Goal: Task Accomplishment & Management: Complete application form

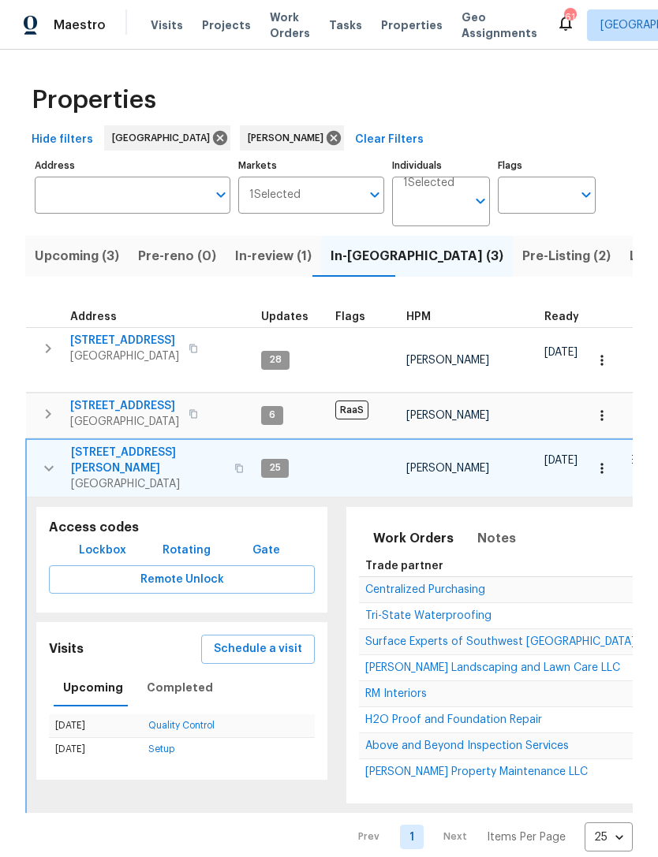
scroll to position [0, 177]
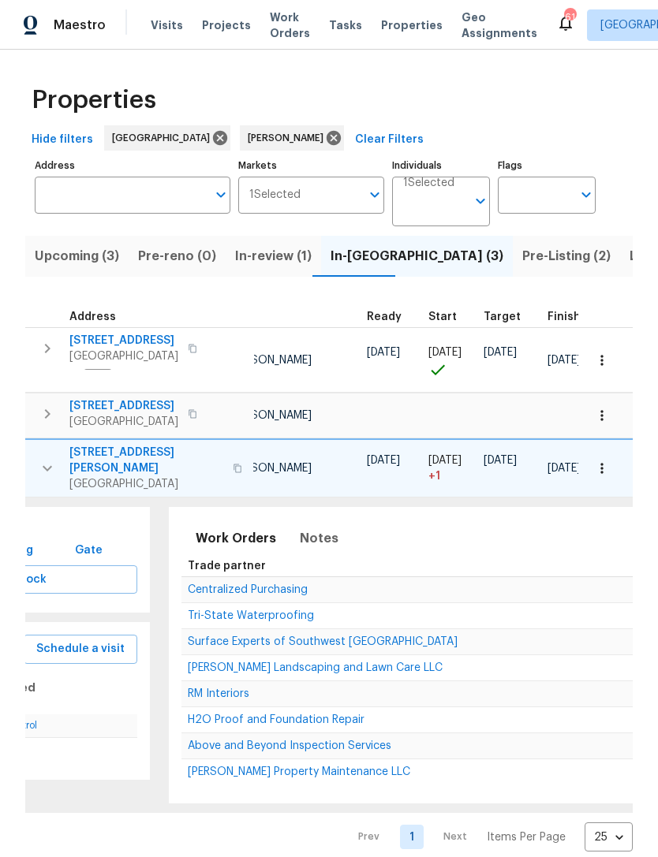
click at [332, 740] on span "Above and Beyond Inspection Services" at bounding box center [289, 745] width 203 height 11
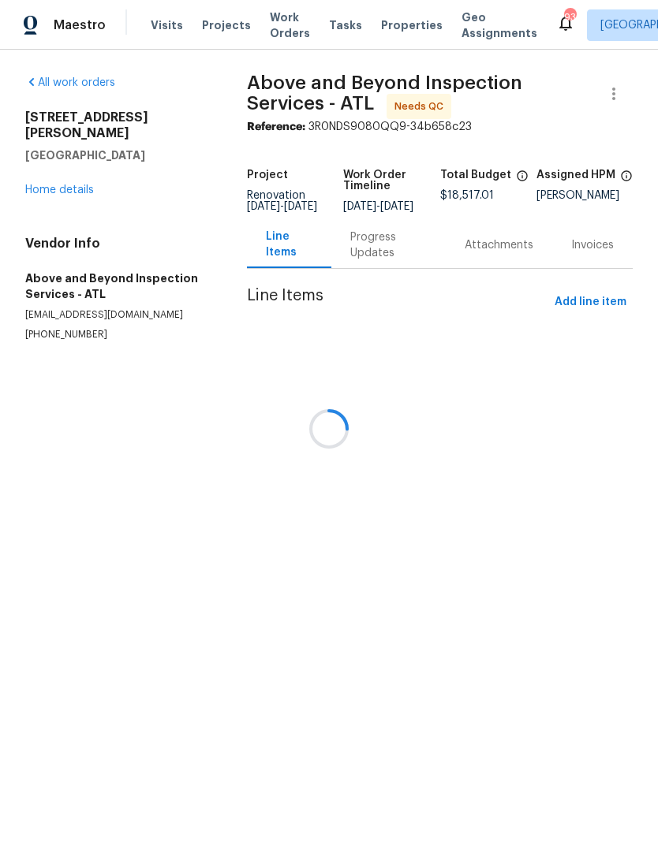
click at [65, 172] on div at bounding box center [329, 428] width 658 height 857
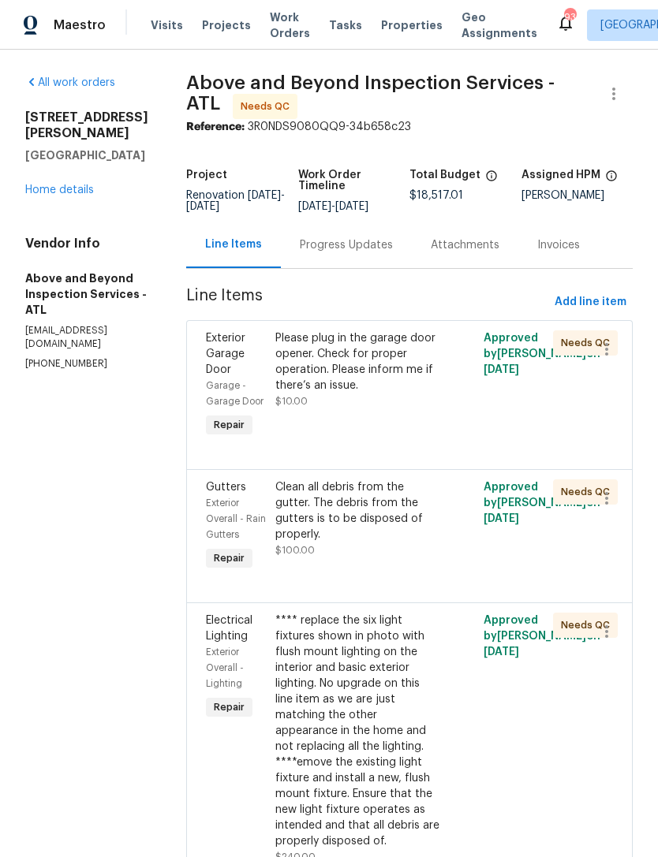
click at [55, 185] on link "Home details" at bounding box center [59, 190] width 69 height 11
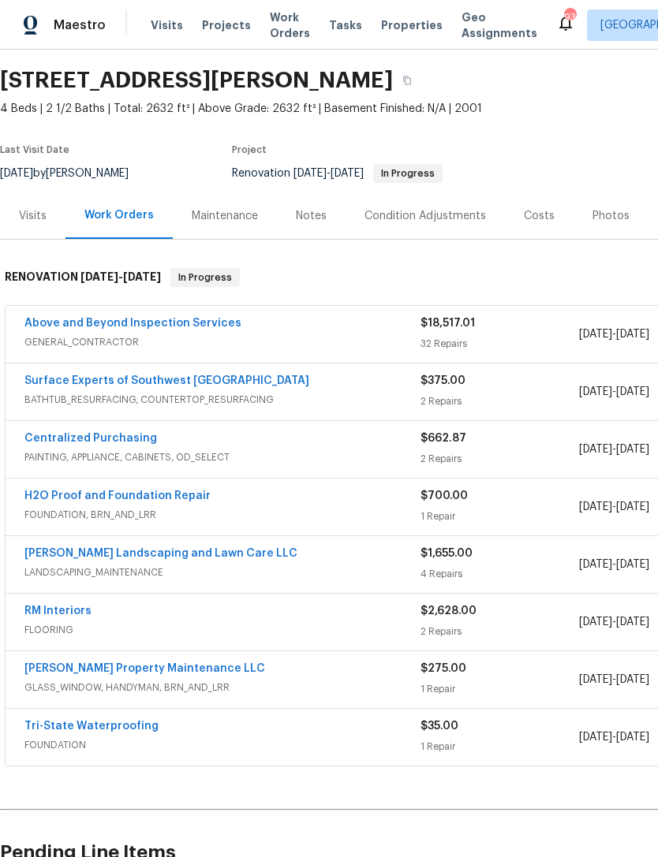
scroll to position [44, 0]
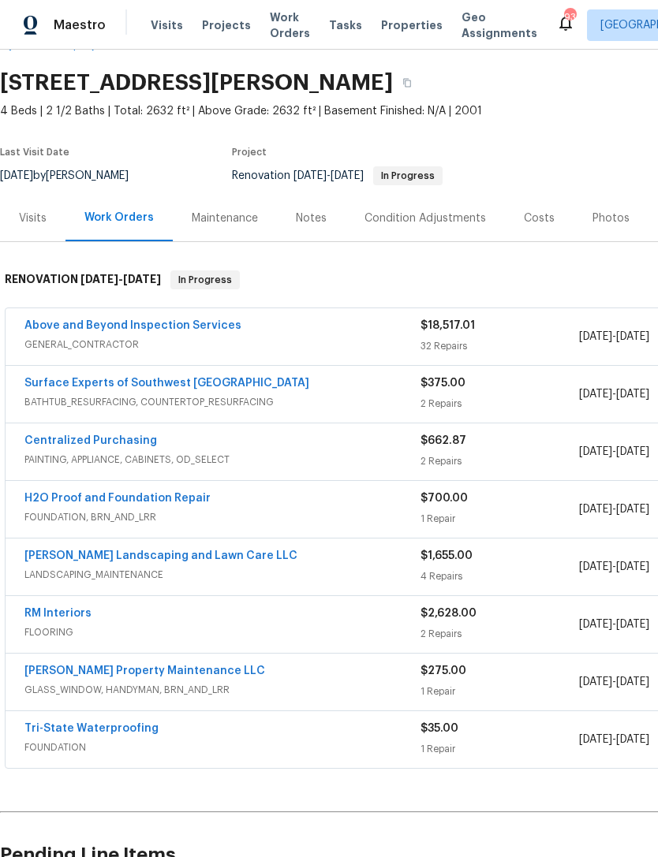
click at [176, 329] on link "Above and Beyond Inspection Services" at bounding box center [132, 325] width 217 height 11
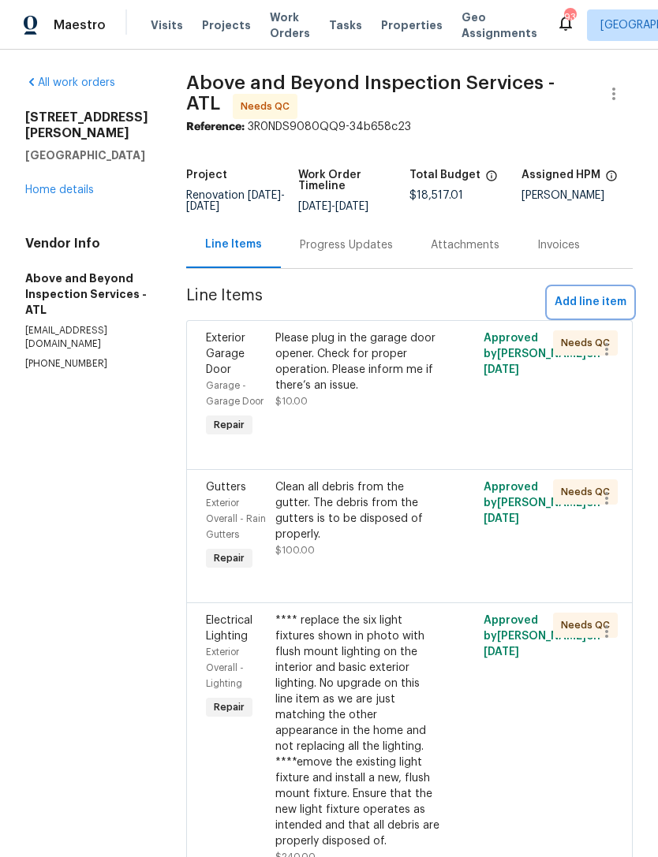
click at [600, 301] on button "Add line item" at bounding box center [590, 302] width 84 height 29
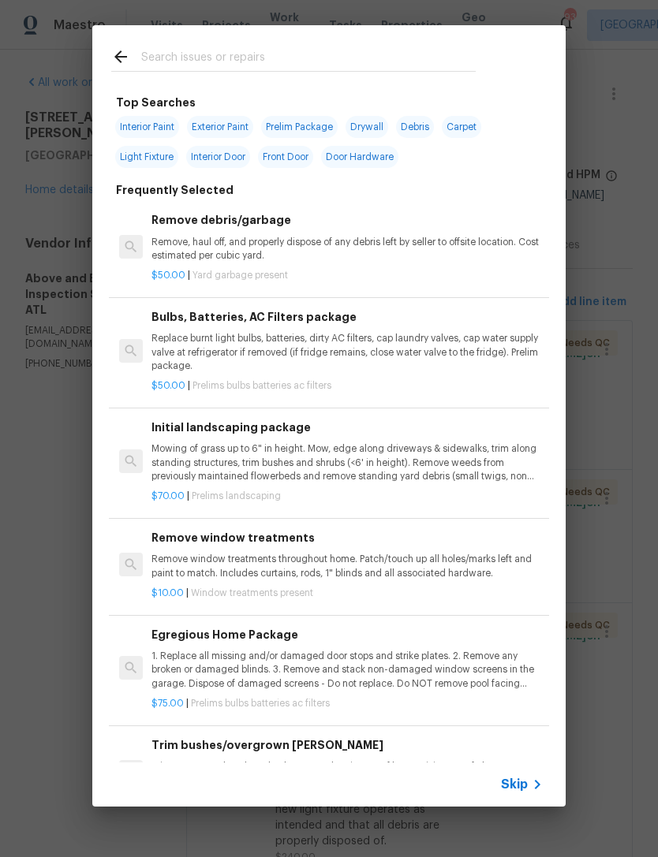
click at [297, 63] on input "text" at bounding box center [308, 59] width 334 height 24
type input "Soff"
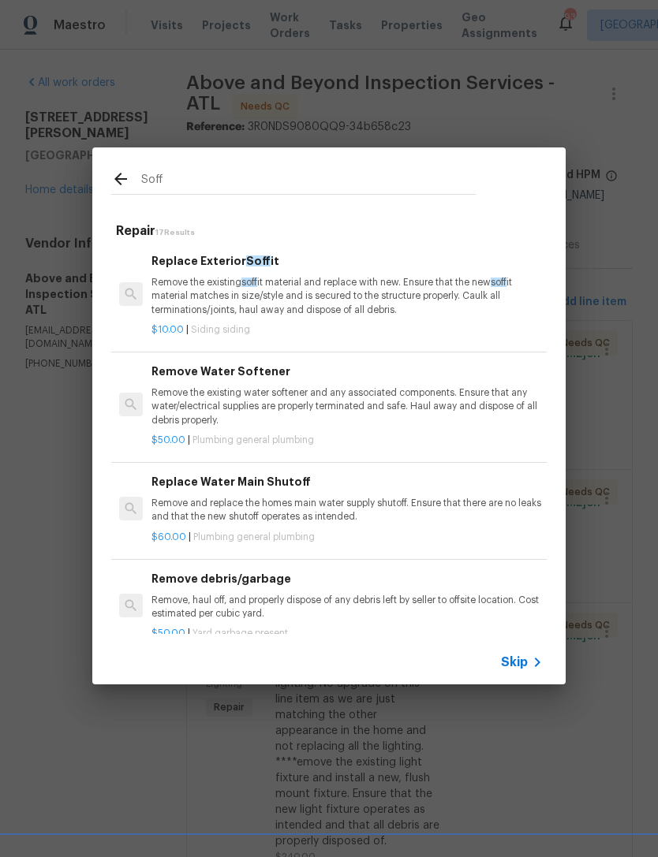
click at [219, 267] on h6 "Replace Exterior Soff it" at bounding box center [346, 260] width 391 height 17
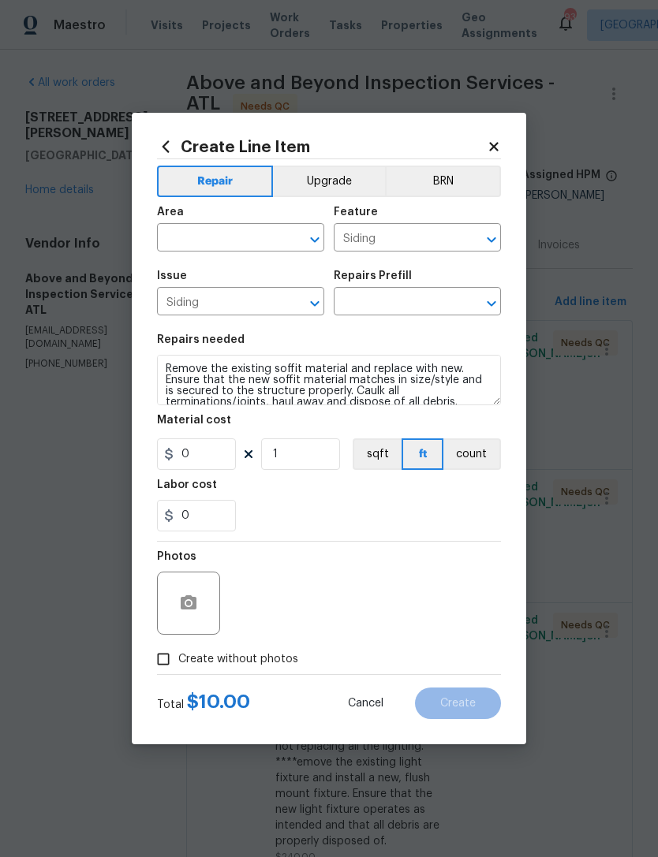
type input "Replace Exterior Soffit $10.00"
type input "10"
click at [198, 613] on button "button" at bounding box center [189, 603] width 38 height 38
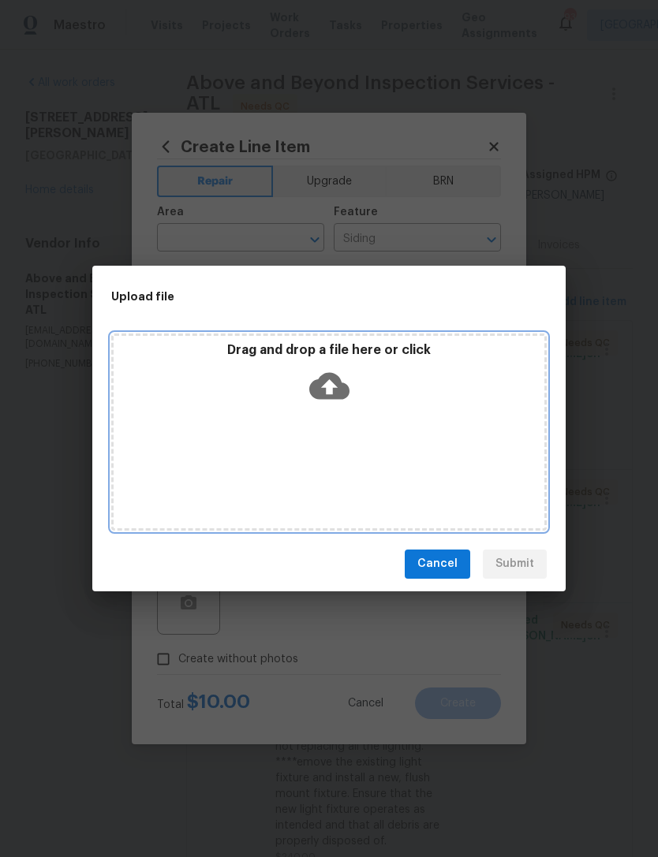
click at [348, 386] on icon at bounding box center [329, 386] width 40 height 40
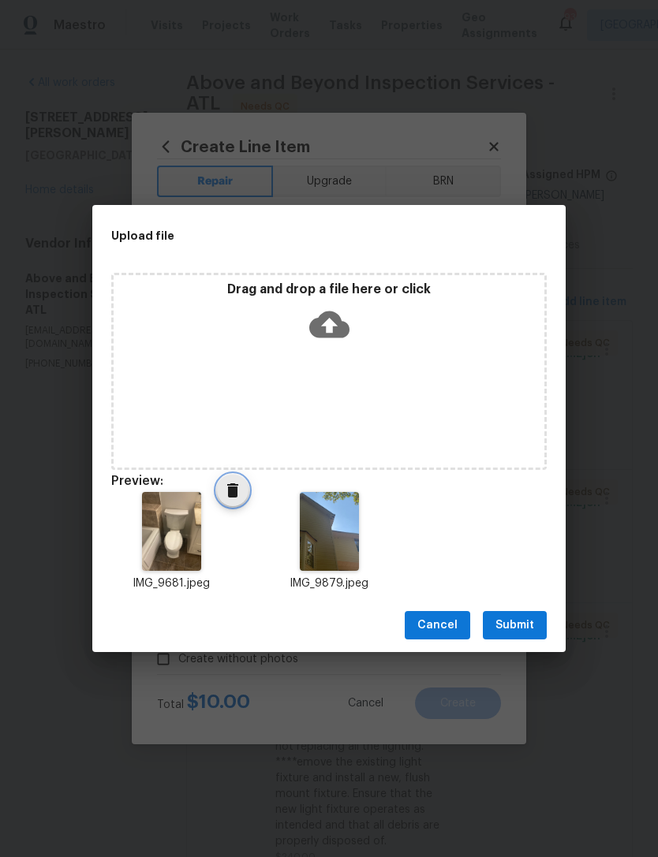
click at [233, 493] on icon "Delete" at bounding box center [232, 490] width 11 height 14
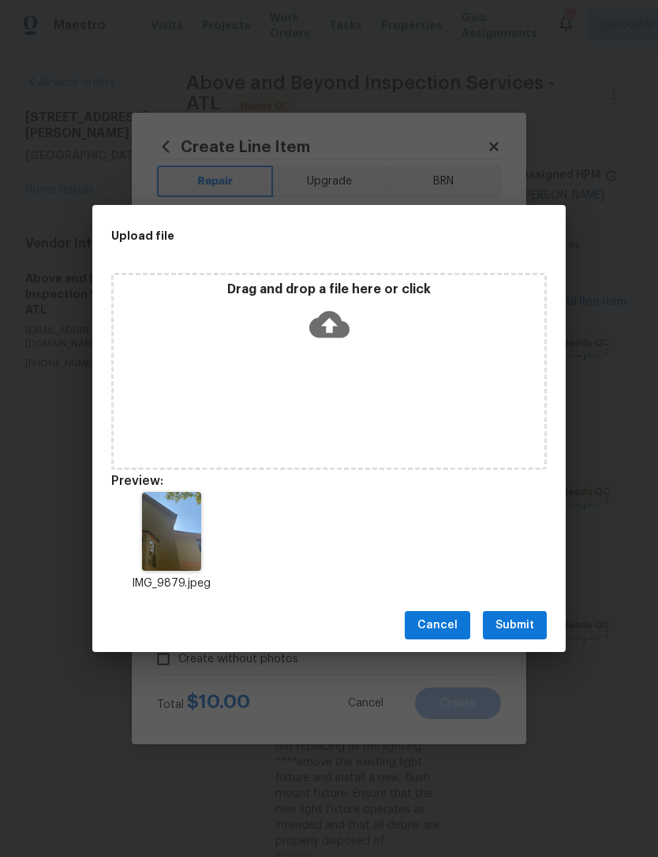
click at [529, 621] on span "Submit" at bounding box center [514, 626] width 39 height 20
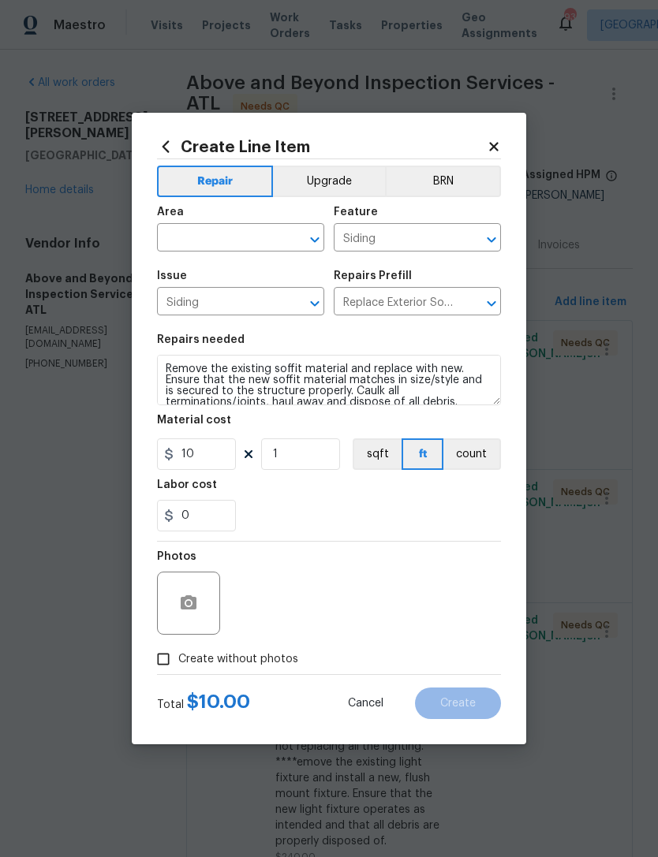
click at [273, 237] on input "text" at bounding box center [218, 239] width 123 height 24
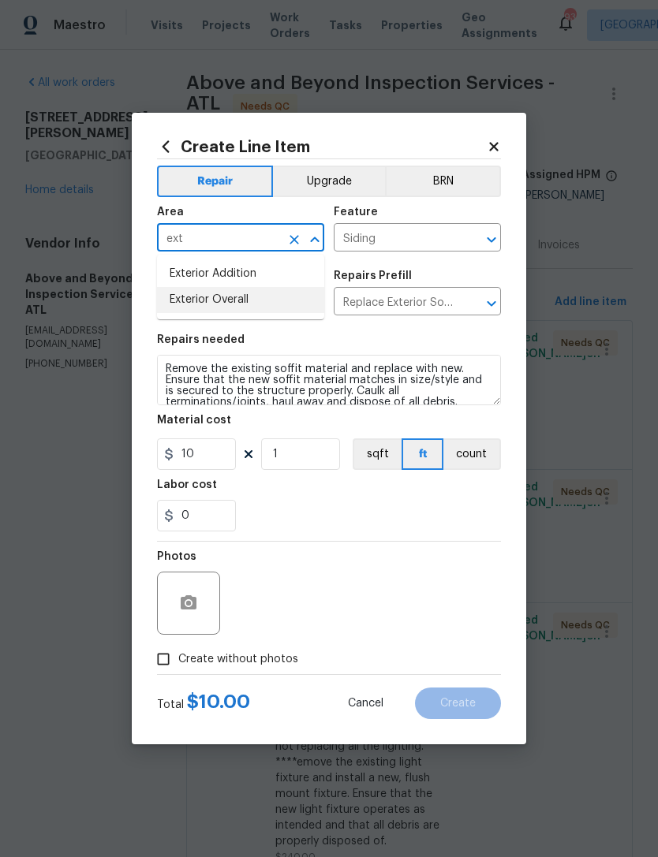
click at [270, 301] on li "Exterior Overall" at bounding box center [240, 300] width 167 height 26
type input "Exterior Overall"
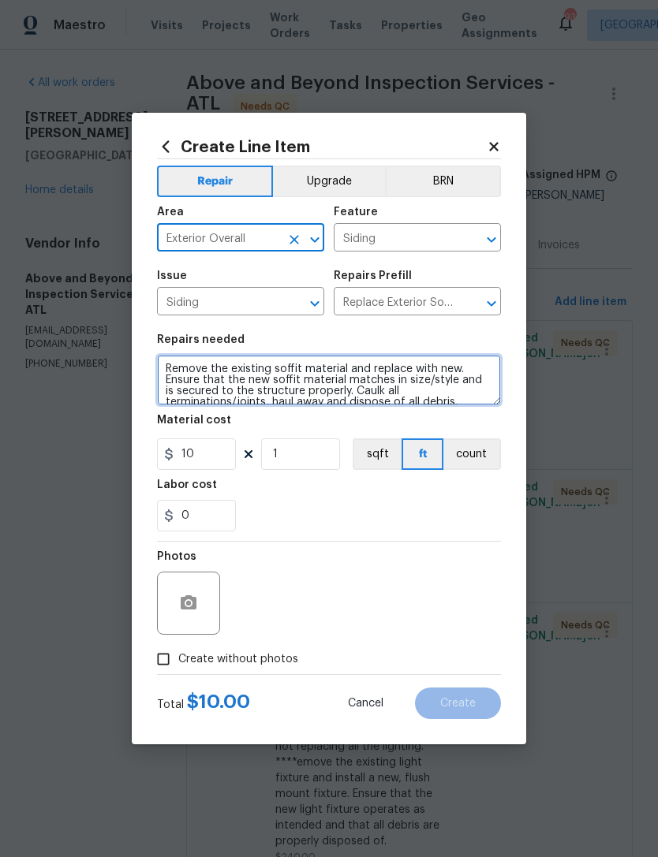
click at [303, 391] on textarea "Remove the existing soffit material and replace with new. Ensure that the new s…" at bounding box center [329, 380] width 344 height 50
click at [319, 374] on textarea "Remove the existing soffit material and replace with new. Ensure that the new s…" at bounding box center [329, 380] width 344 height 50
click at [319, 373] on textarea "Remove the existing soffit material and replace with new. Ensure that the new s…" at bounding box center [329, 380] width 344 height 50
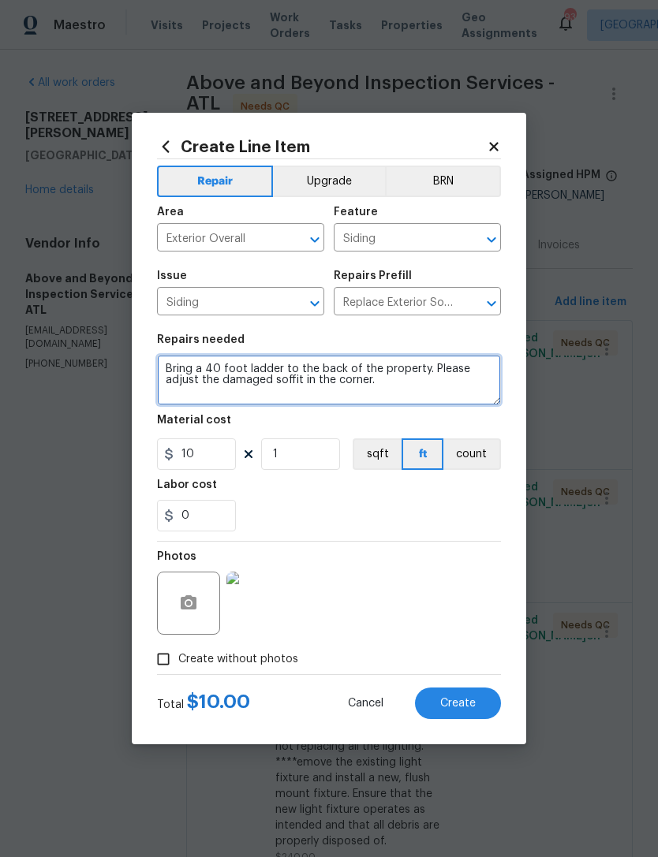
type textarea "Bring a 40 foot ladder to the back of the property. Please adjust the damaged s…"
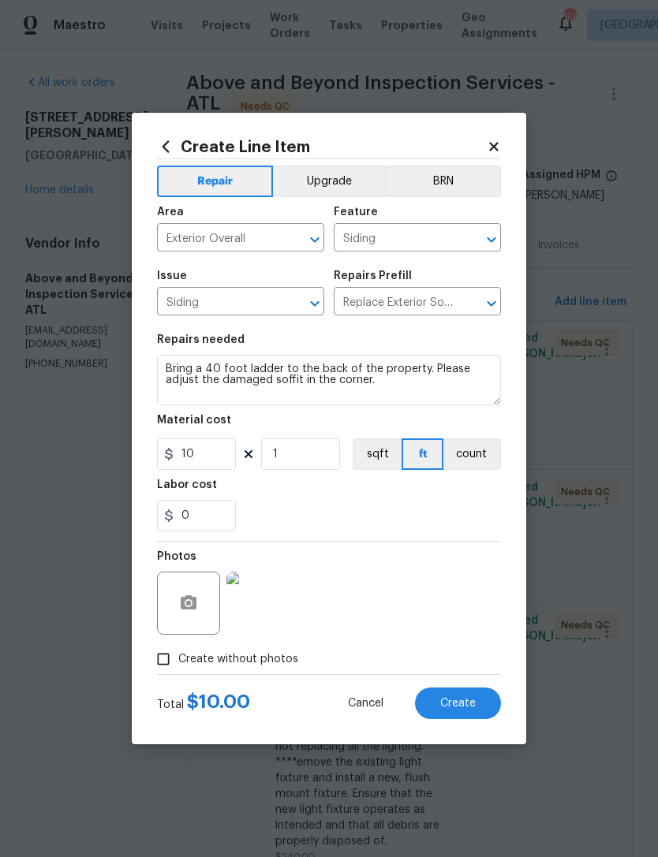
click at [333, 490] on div "Labor cost" at bounding box center [329, 489] width 344 height 21
click at [214, 457] on input "10" at bounding box center [196, 454] width 79 height 32
type input "100"
click at [399, 500] on div "Labor cost" at bounding box center [329, 489] width 344 height 21
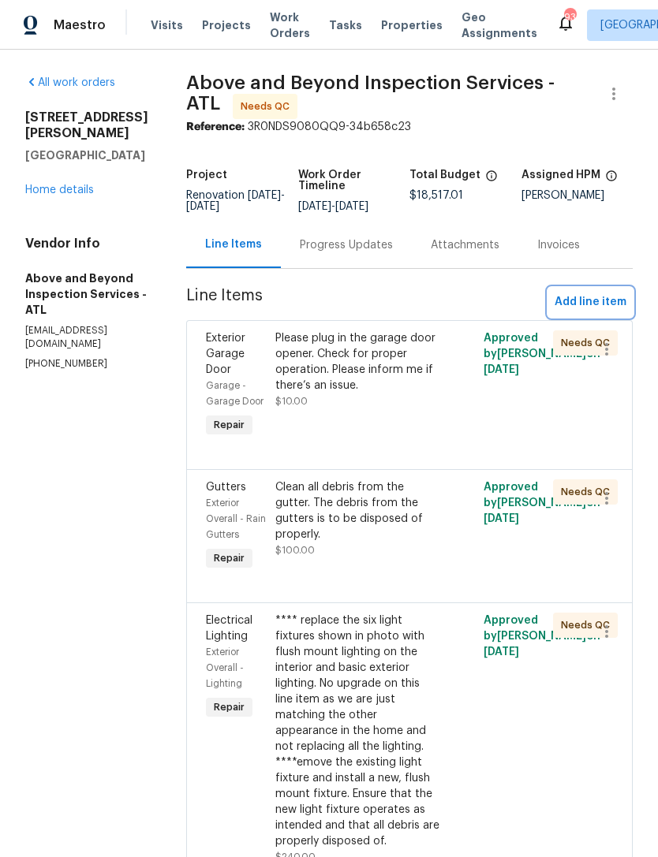
click at [580, 308] on span "Add line item" at bounding box center [590, 303] width 72 height 20
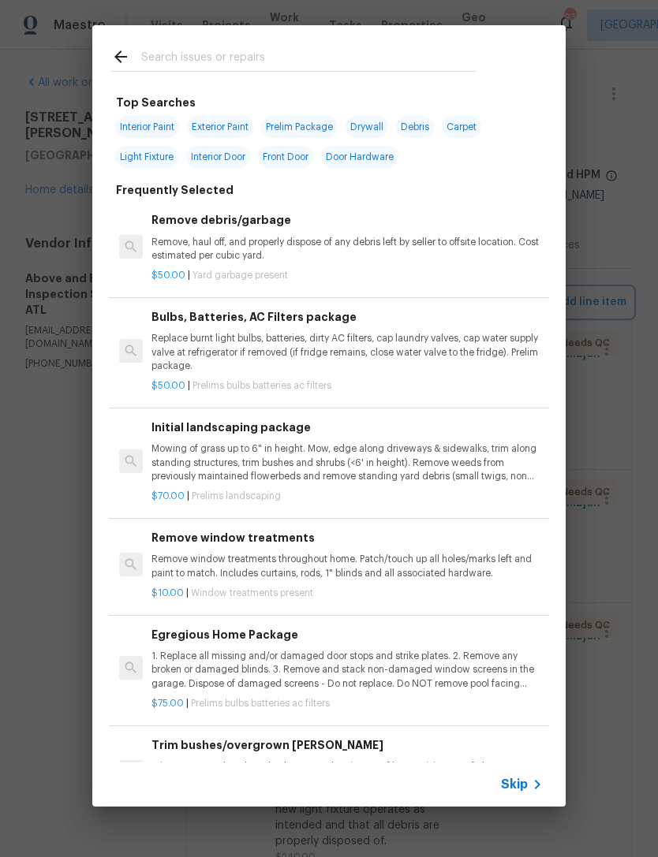
click at [582, 514] on div "Top Searches Interior Paint Exterior Paint Prelim Package Drywall Debris Carpet…" at bounding box center [329, 416] width 658 height 832
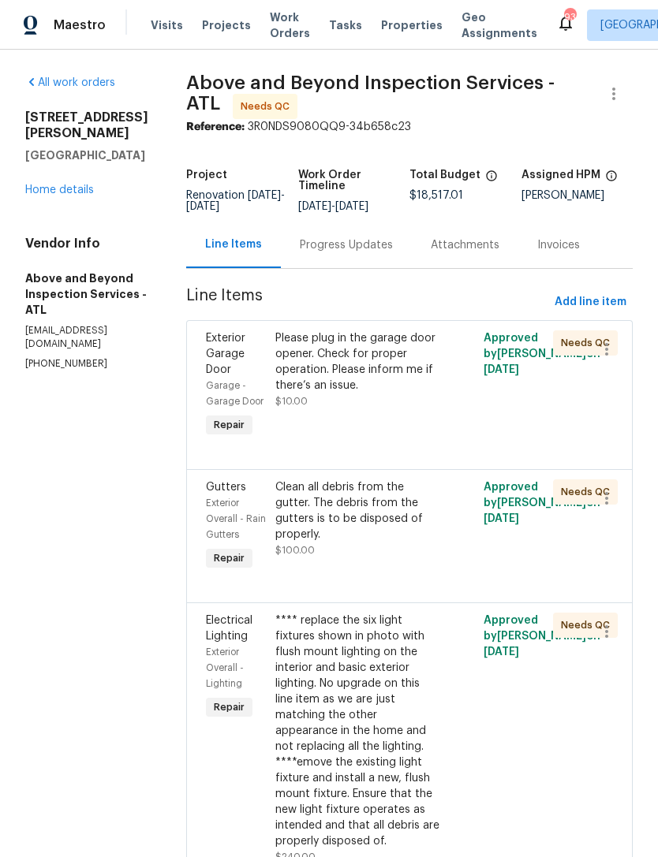
click at [77, 164] on div "[STREET_ADDRESS][PERSON_NAME] Home details" at bounding box center [86, 154] width 123 height 88
click at [58, 185] on link "Home details" at bounding box center [59, 190] width 69 height 11
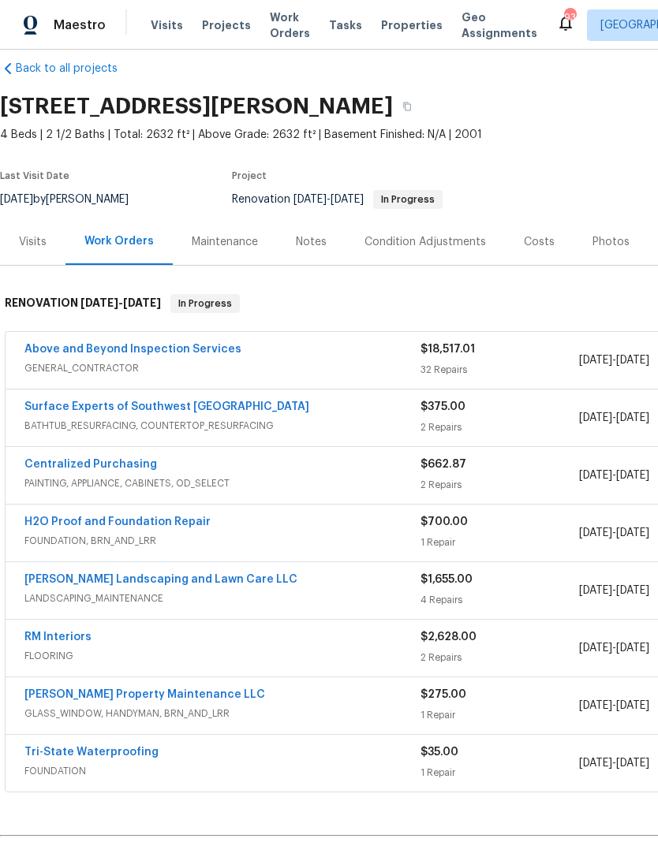
scroll to position [21, 0]
click at [184, 352] on link "Above and Beyond Inspection Services" at bounding box center [132, 349] width 217 height 11
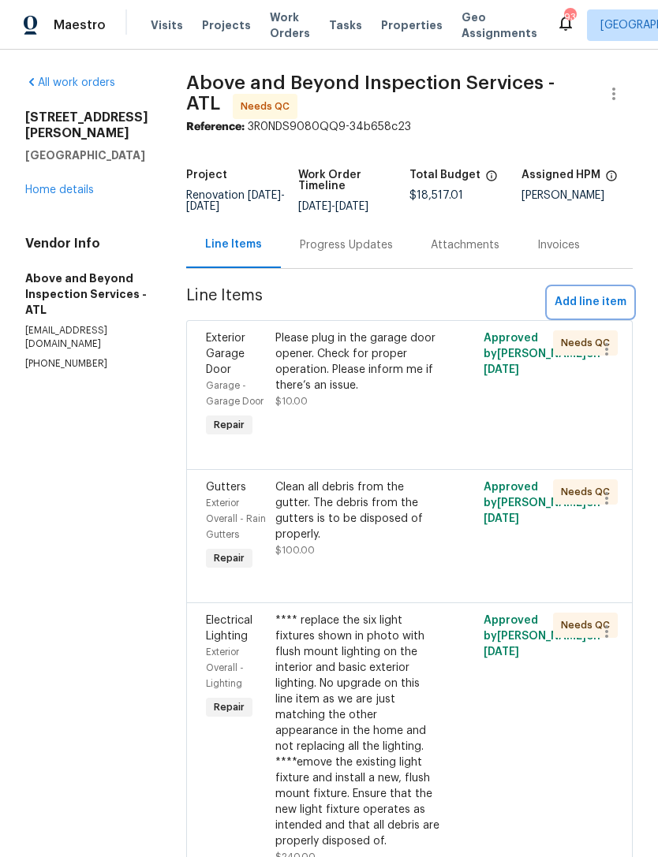
click at [589, 317] on button "Add line item" at bounding box center [590, 302] width 84 height 29
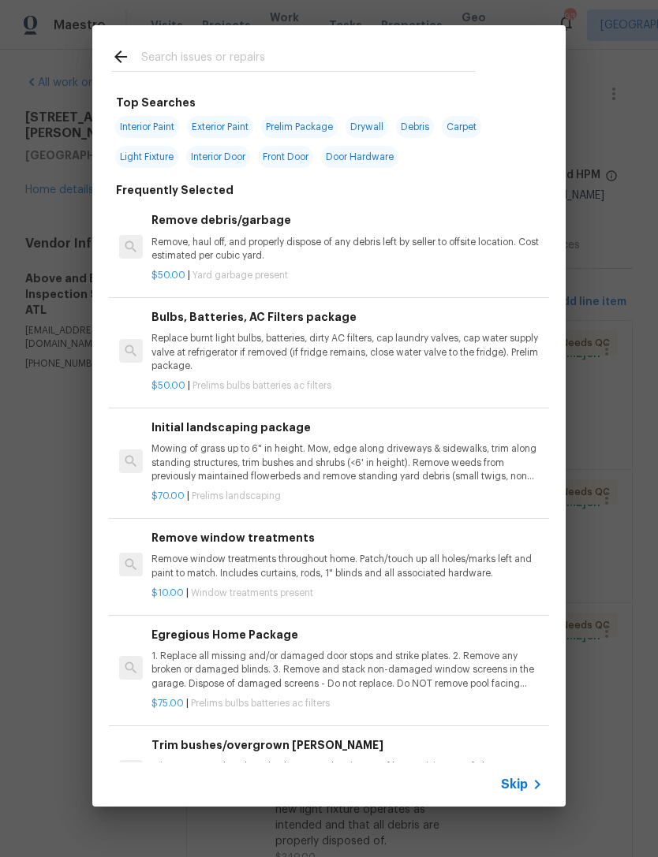
click at [312, 54] on input "text" at bounding box center [308, 59] width 334 height 24
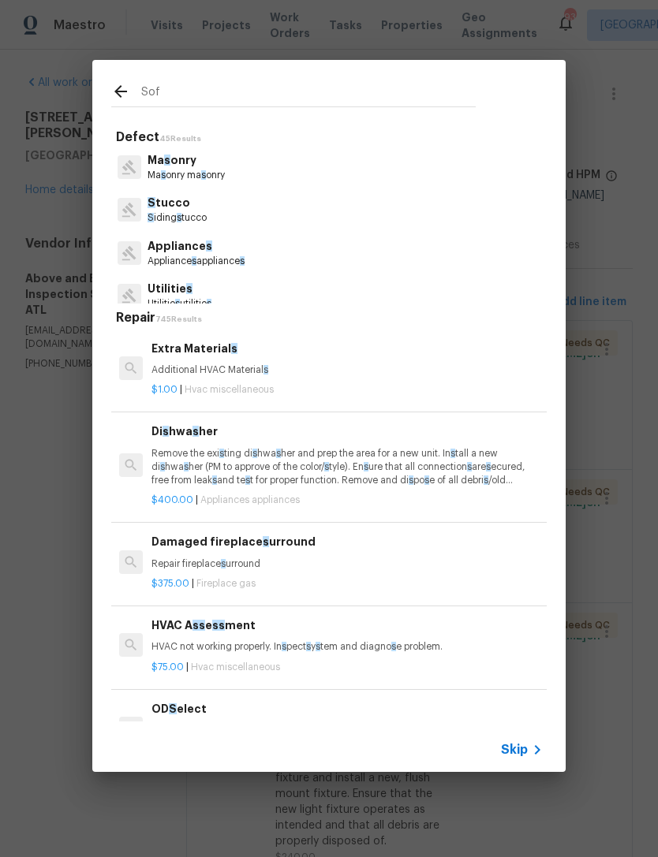
type input "Soff"
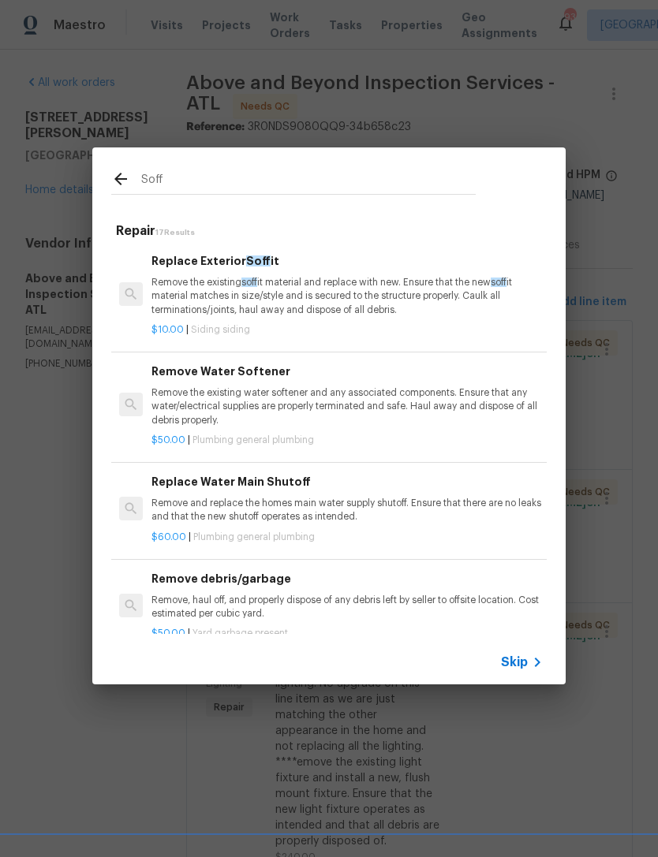
click at [229, 267] on h6 "Replace Exterior Soff it" at bounding box center [346, 260] width 391 height 17
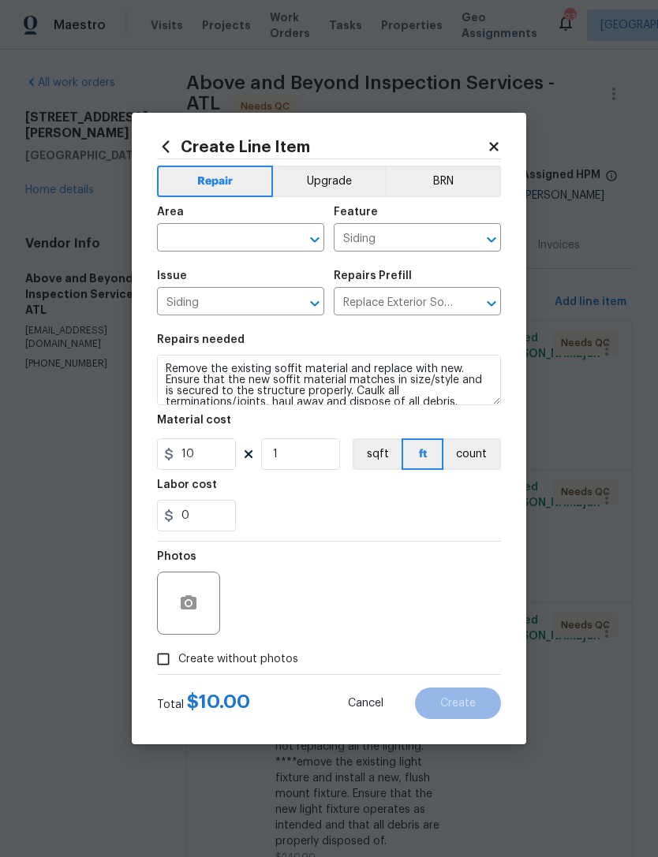
click at [245, 278] on div "Issue" at bounding box center [240, 280] width 167 height 21
click at [197, 595] on button "button" at bounding box center [189, 603] width 38 height 38
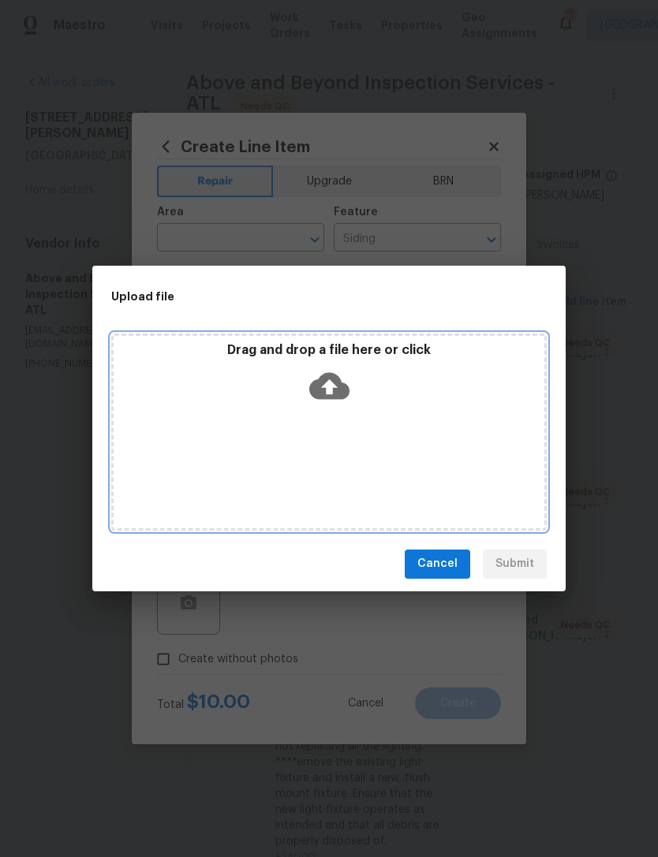
click at [343, 395] on icon at bounding box center [329, 385] width 40 height 27
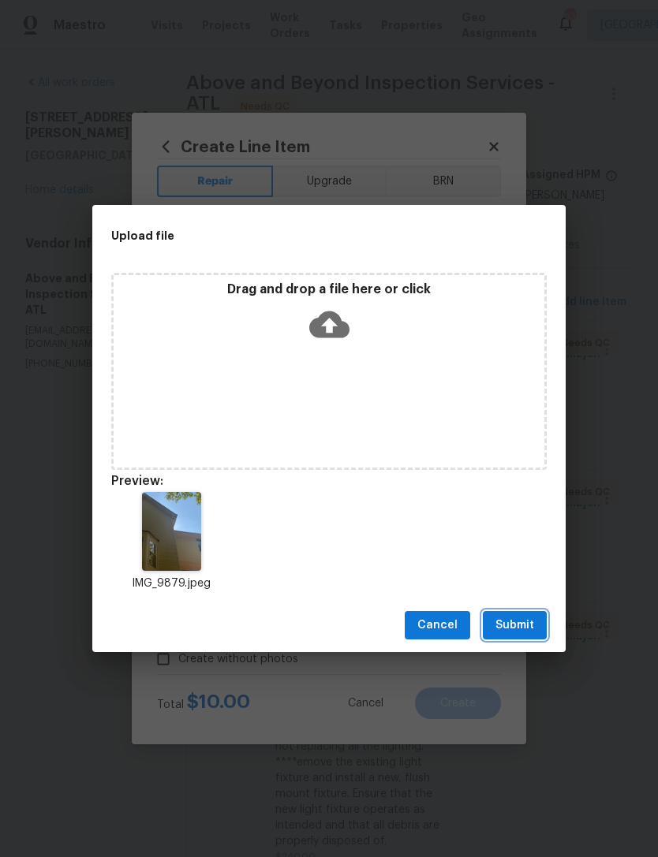
click at [513, 637] on button "Submit" at bounding box center [515, 625] width 64 height 29
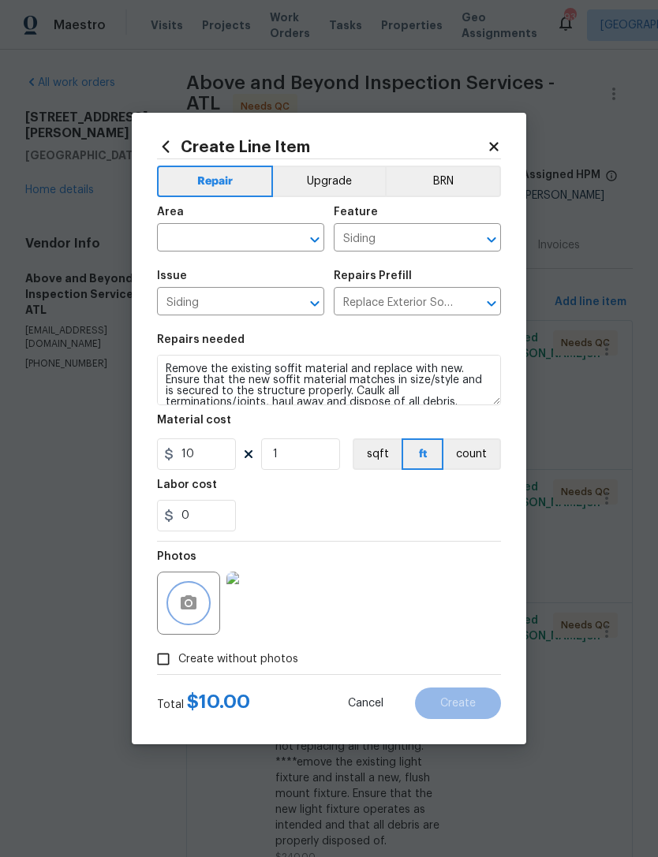
click at [287, 234] on icon "Clear" at bounding box center [294, 240] width 16 height 16
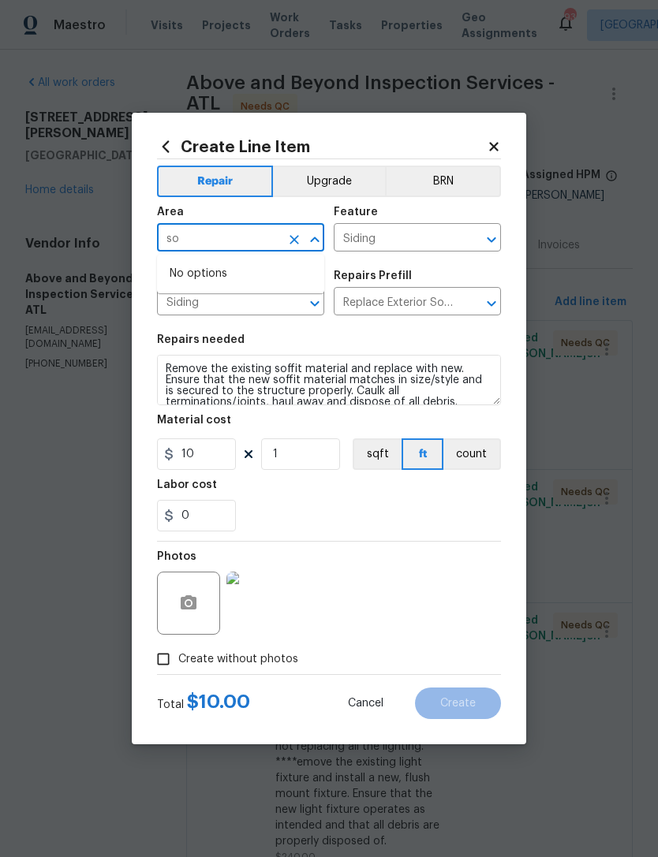
type input "s"
click at [282, 293] on li "Exterior Overall" at bounding box center [240, 300] width 167 height 26
type input "Exterior Overall"
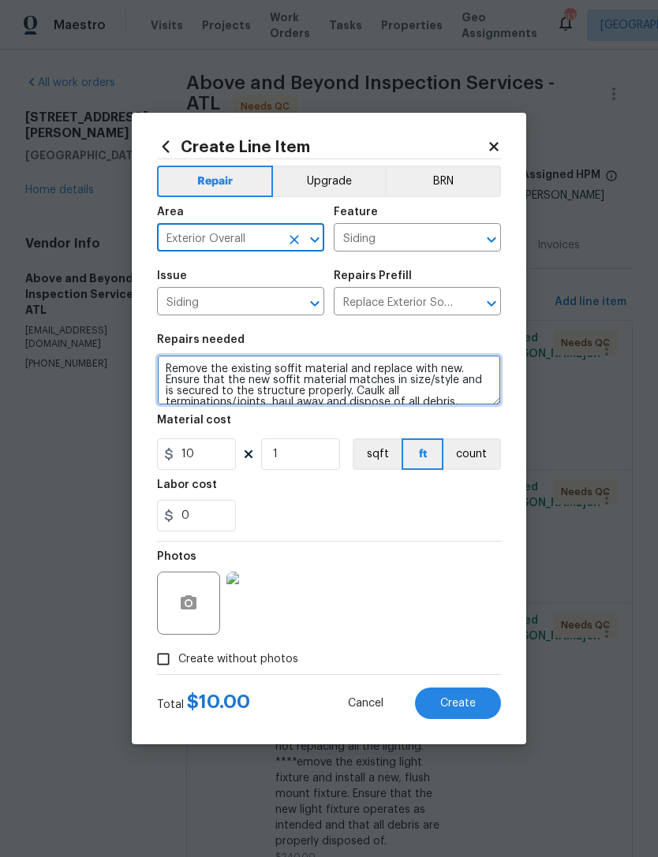
click at [359, 380] on textarea "Remove the existing soffit material and replace with new. Ensure that the new s…" at bounding box center [329, 380] width 344 height 50
click at [349, 383] on textarea "Remove the existing soffit material and replace with new. Ensure that the new s…" at bounding box center [329, 380] width 344 height 50
click at [349, 382] on textarea "Remove the existing soffit material and replace with new. Ensure that the new s…" at bounding box center [329, 380] width 344 height 50
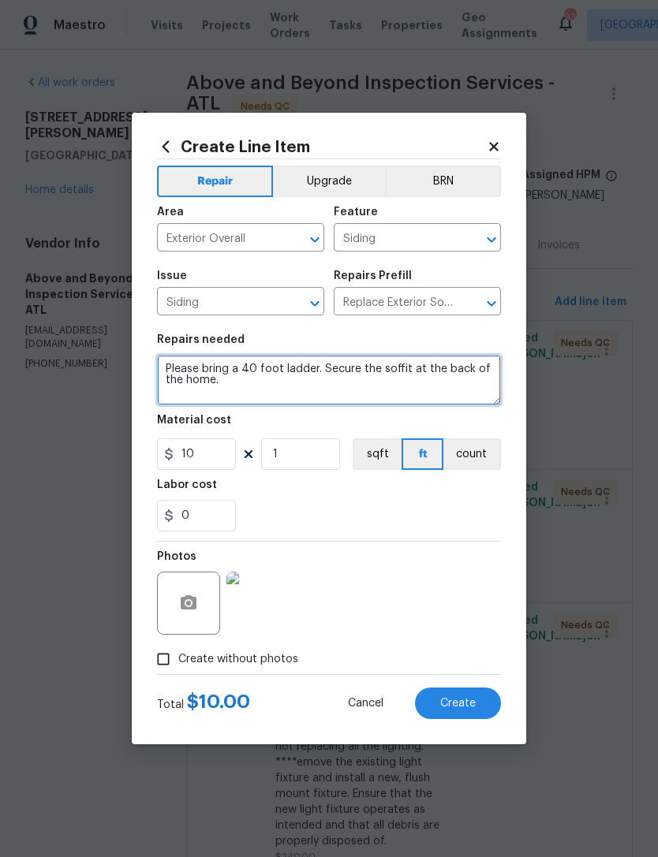
type textarea "Please bring a 40 foot ladder. Secure the soffit at the back of the home."
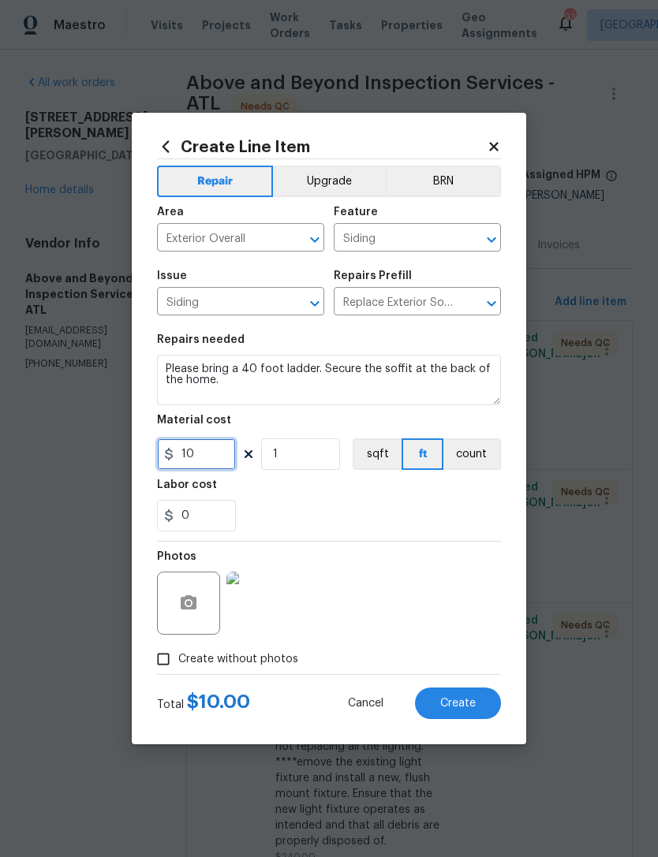
click at [222, 452] on input "10" at bounding box center [196, 454] width 79 height 32
type input "100"
click at [360, 510] on div "0" at bounding box center [329, 516] width 344 height 32
click at [468, 699] on span "Create" at bounding box center [457, 704] width 35 height 12
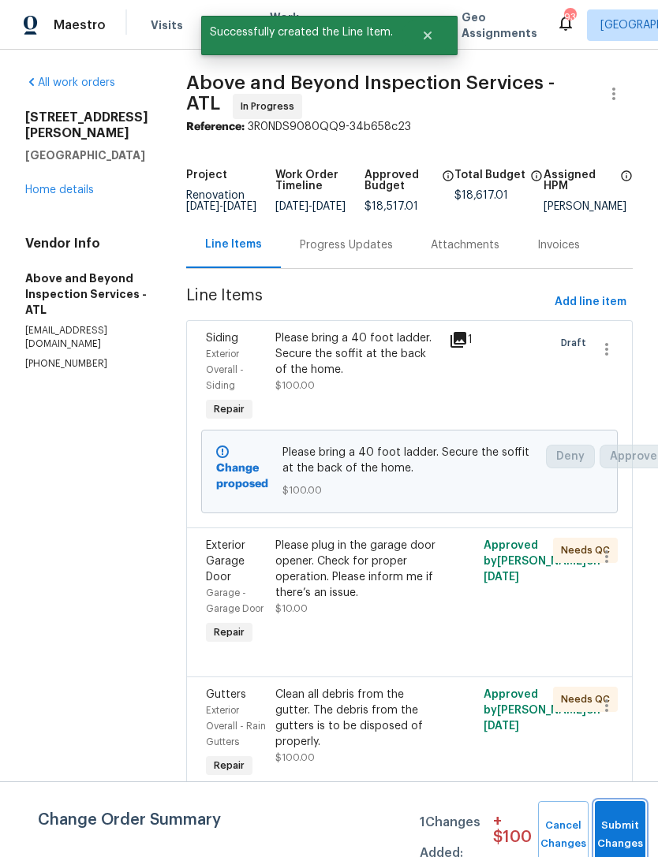
click at [631, 815] on button "Submit Changes" at bounding box center [620, 835] width 50 height 68
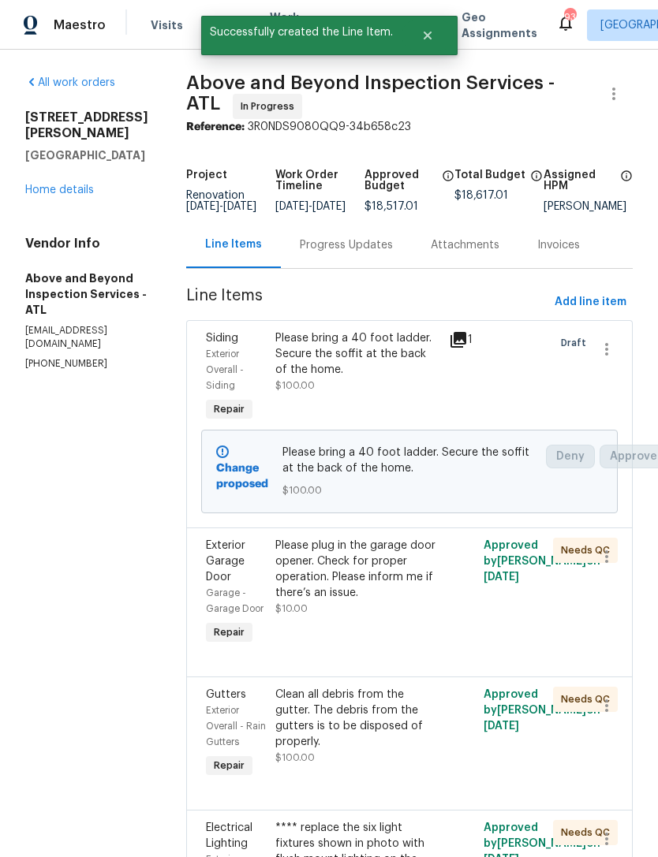
click at [82, 185] on link "Home details" at bounding box center [59, 190] width 69 height 11
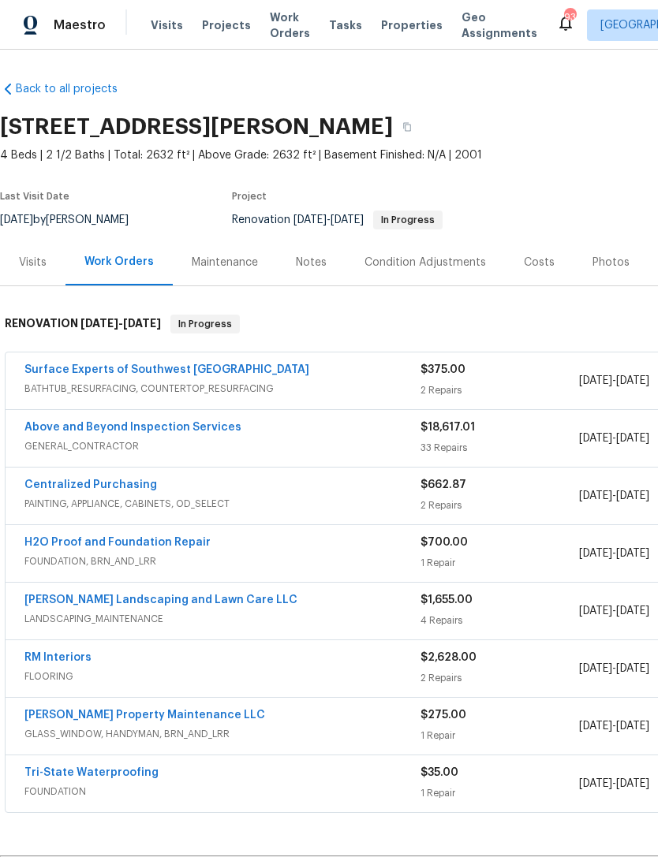
click at [151, 372] on link "Surface Experts of Southwest [GEOGRAPHIC_DATA]" at bounding box center [166, 369] width 285 height 11
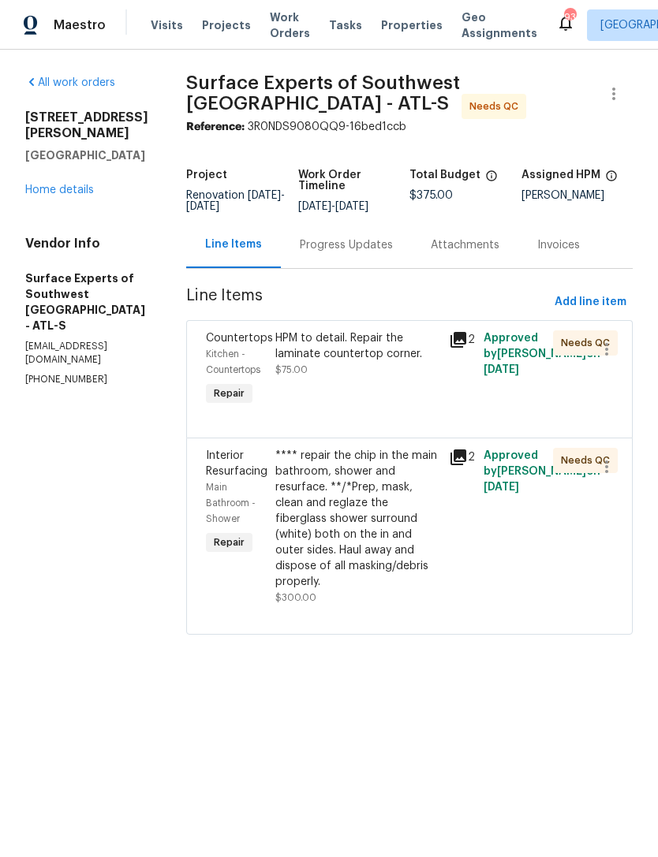
click at [377, 340] on div "HPM to detail. Repair the laminate countertop corner." at bounding box center [357, 346] width 164 height 32
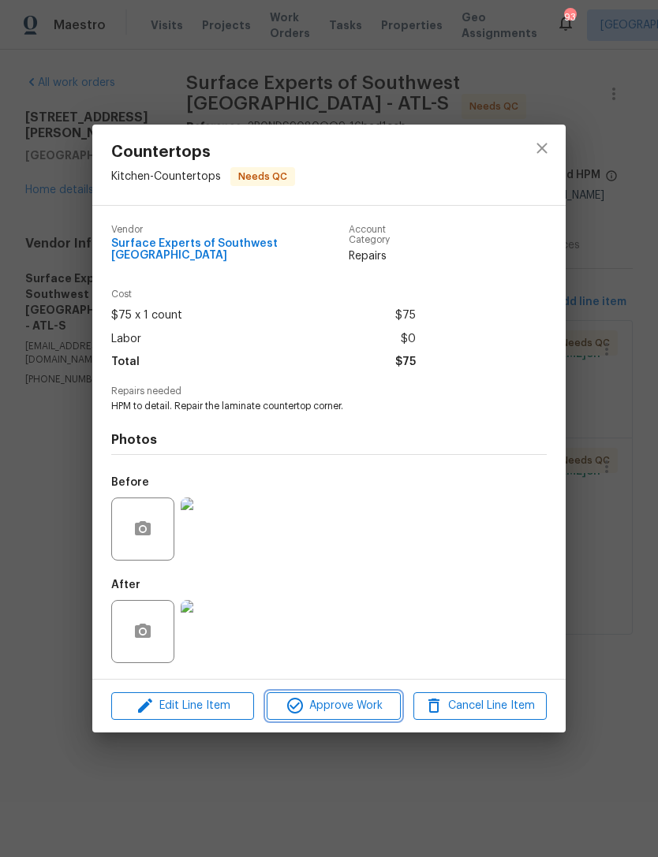
click at [334, 709] on span "Approve Work" at bounding box center [333, 706] width 124 height 20
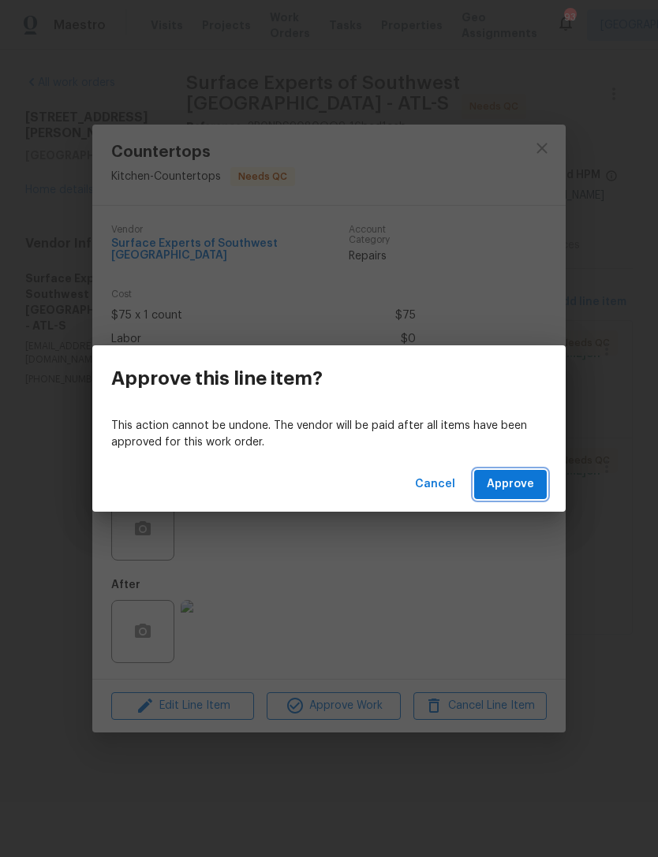
click at [517, 485] on span "Approve" at bounding box center [510, 485] width 47 height 20
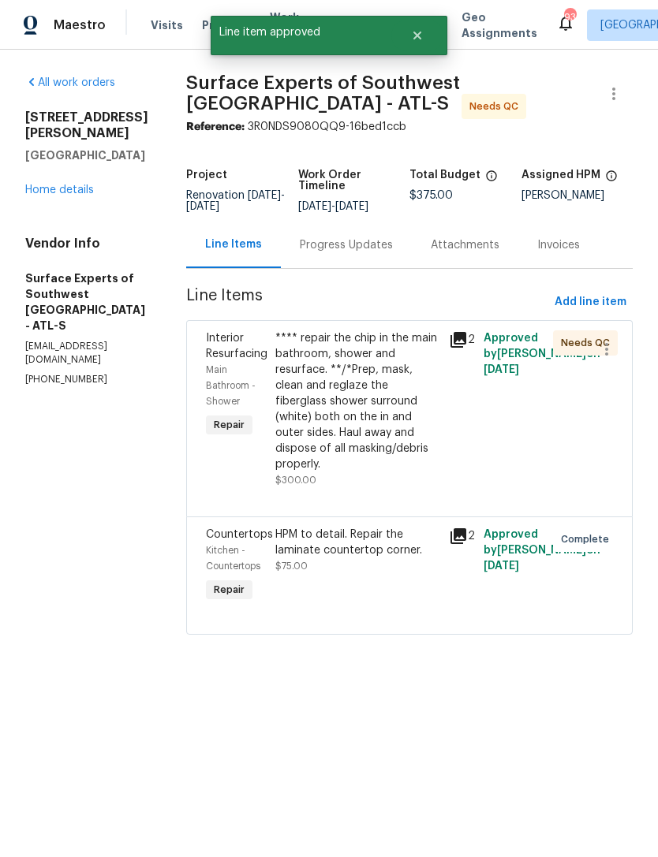
click at [362, 406] on div "**** repair the chip in the main bathroom, shower and resurface. **/*Prep, mask…" at bounding box center [357, 401] width 164 height 142
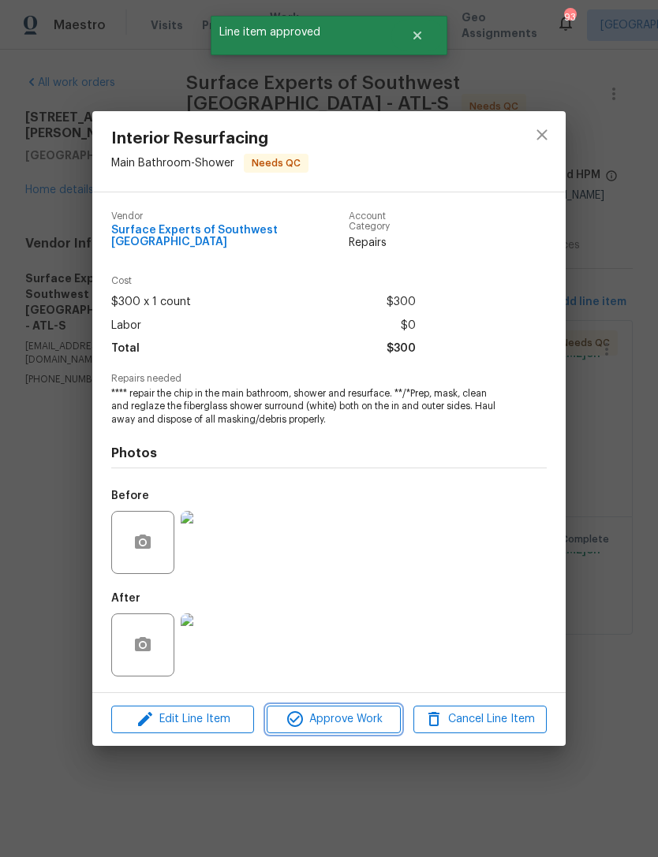
click at [365, 720] on span "Approve Work" at bounding box center [333, 720] width 124 height 20
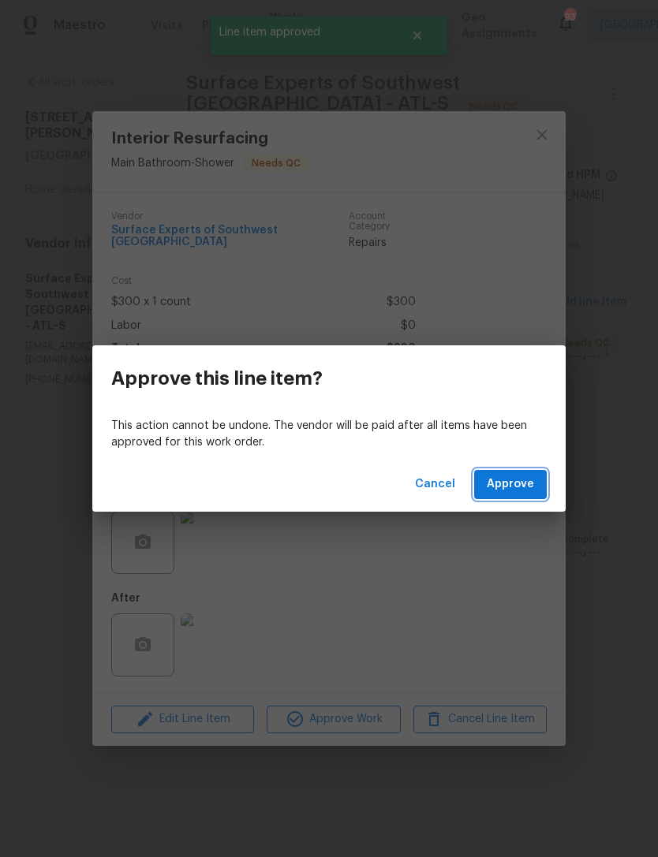
click at [534, 481] on button "Approve" at bounding box center [510, 484] width 73 height 29
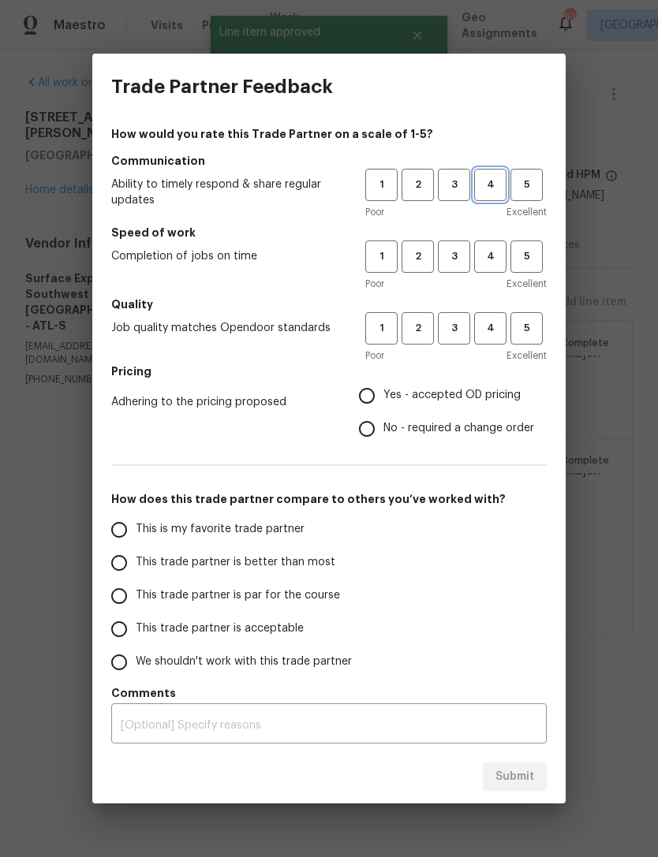
click at [495, 178] on span "4" at bounding box center [489, 185] width 29 height 18
click at [499, 259] on span "4" at bounding box center [489, 257] width 29 height 18
click at [504, 326] on span "4" at bounding box center [489, 328] width 29 height 18
click at [375, 395] on input "Yes - accepted OD pricing" at bounding box center [366, 395] width 33 height 33
radio input "true"
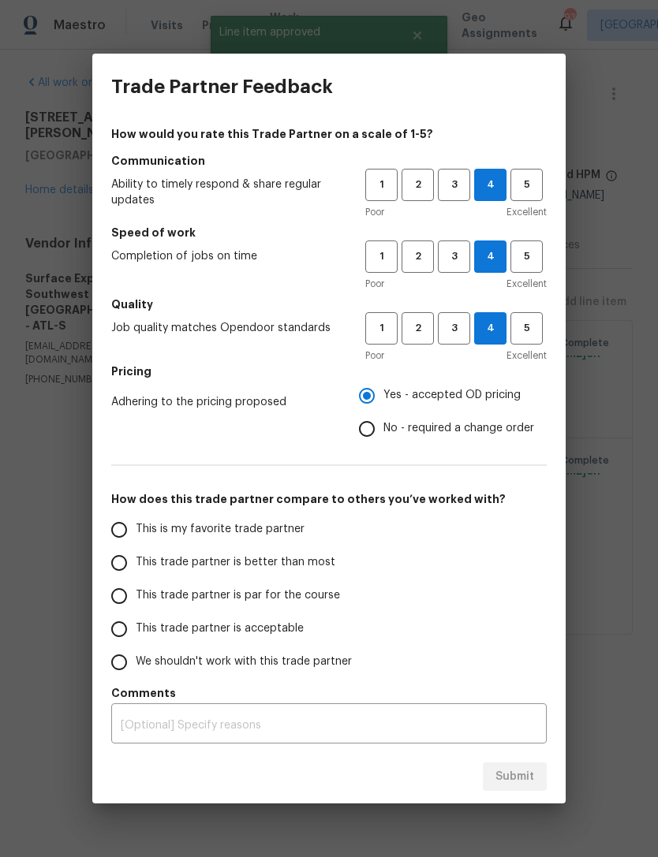
click at [109, 540] on input "This is my favorite trade partner" at bounding box center [119, 529] width 33 height 33
click at [531, 774] on span "Submit" at bounding box center [514, 777] width 39 height 20
radio input "true"
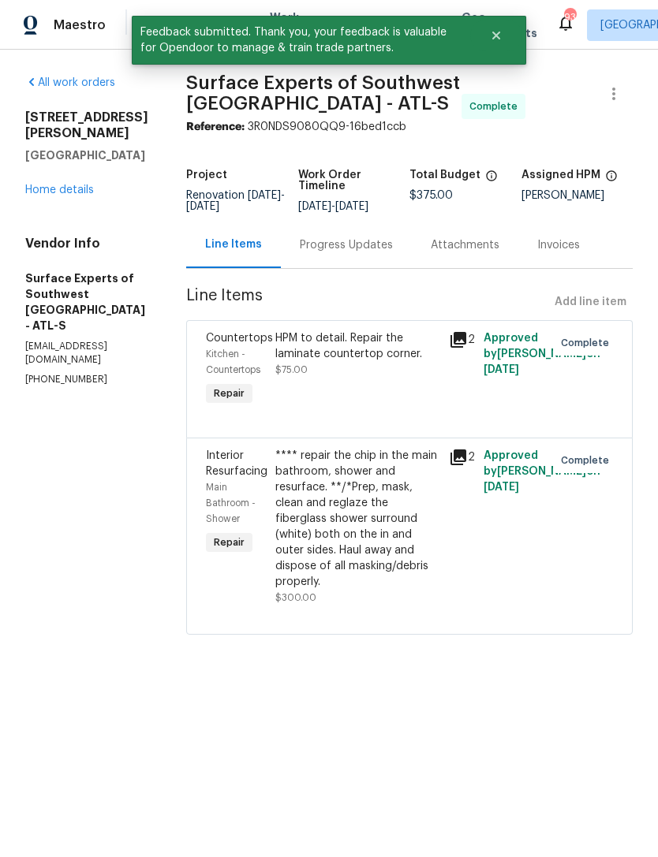
click at [73, 185] on link "Home details" at bounding box center [59, 190] width 69 height 11
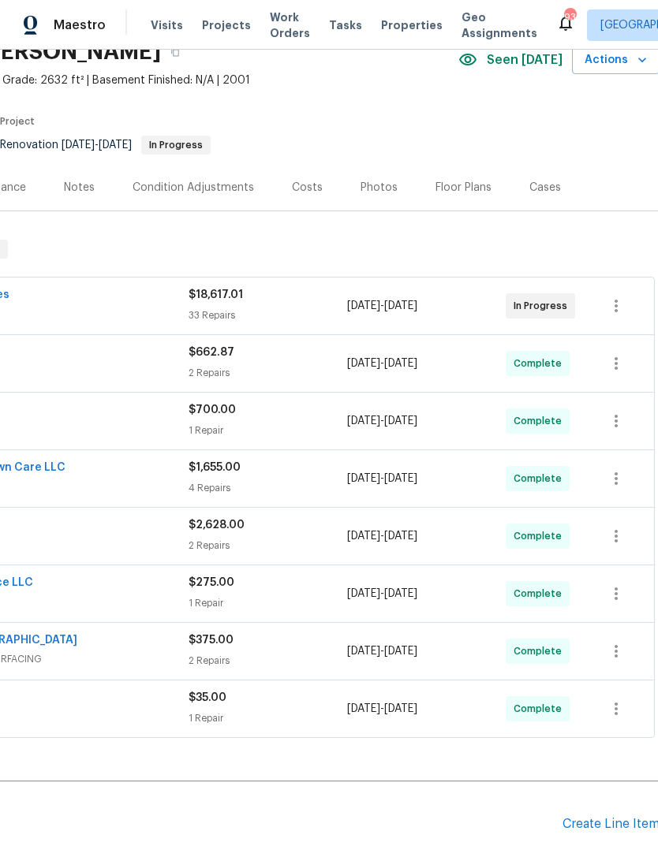
scroll to position [75, 230]
click at [602, 828] on div "Create Line Item" at bounding box center [612, 824] width 97 height 15
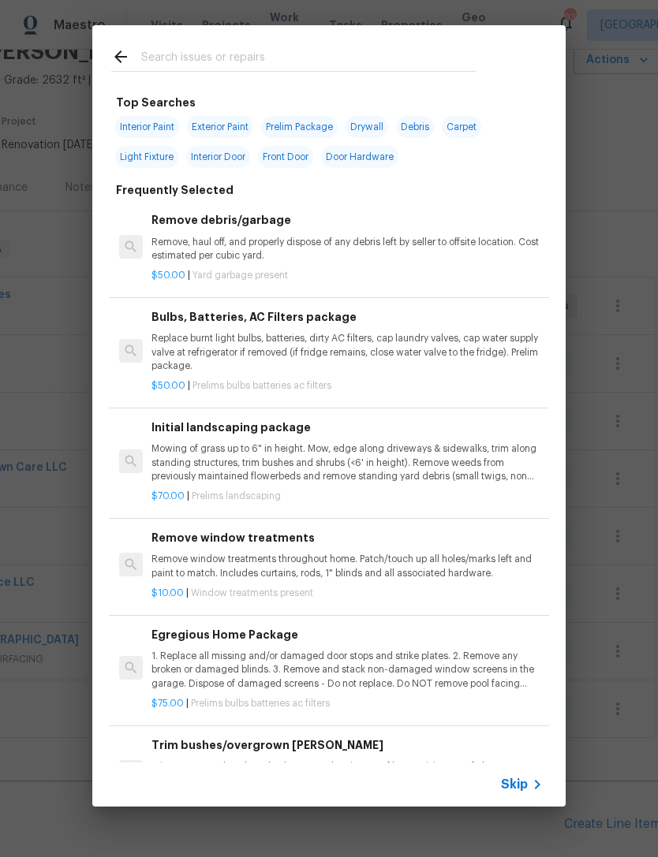
click at [290, 60] on input "text" at bounding box center [308, 59] width 334 height 24
type input "Gara"
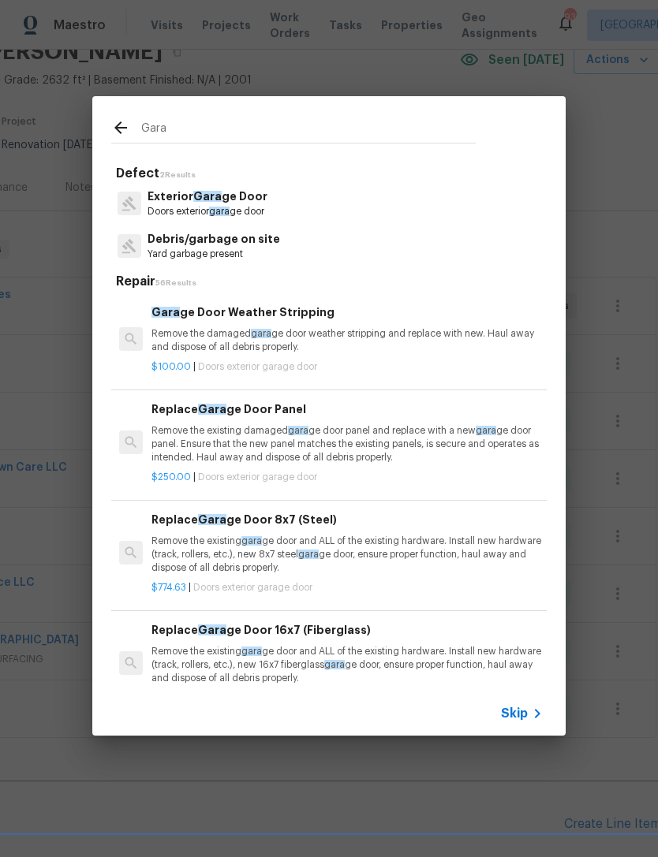
click at [177, 198] on p "Exterior Gara ge Door" at bounding box center [207, 196] width 120 height 17
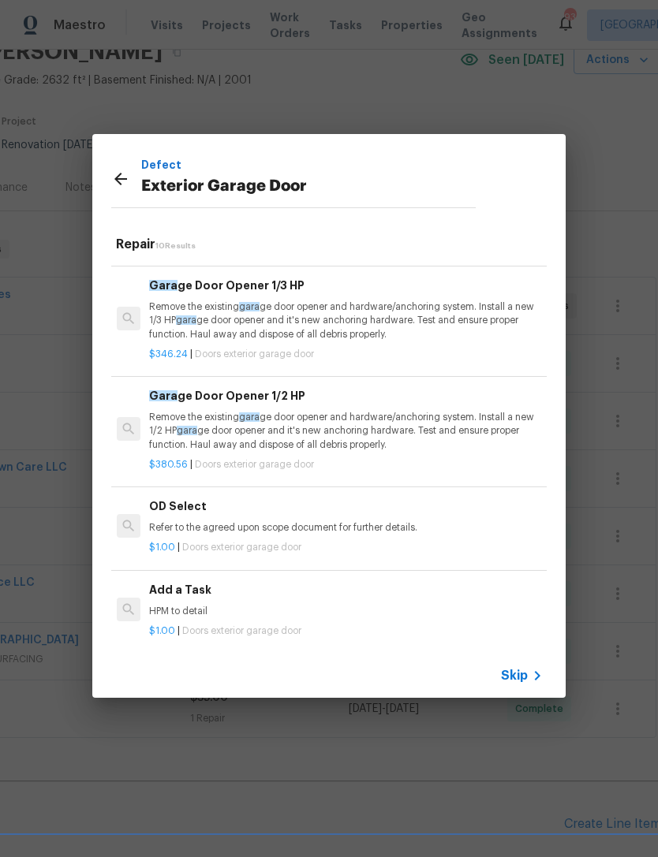
scroll to position [637, 2]
click at [177, 586] on h6 "Add a Task" at bounding box center [344, 590] width 391 height 17
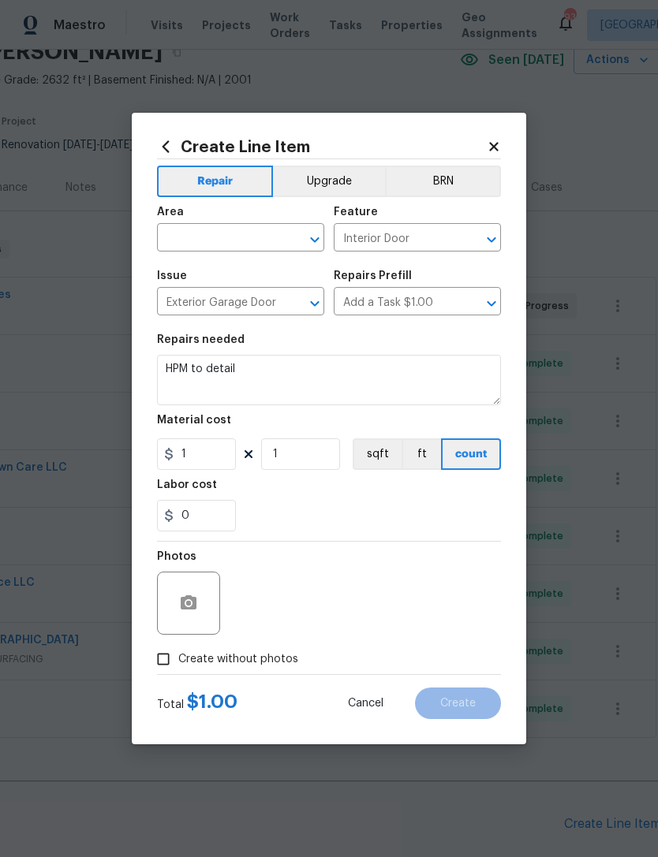
click at [167, 626] on div at bounding box center [188, 603] width 63 height 63
click at [196, 613] on icon "button" at bounding box center [188, 603] width 19 height 19
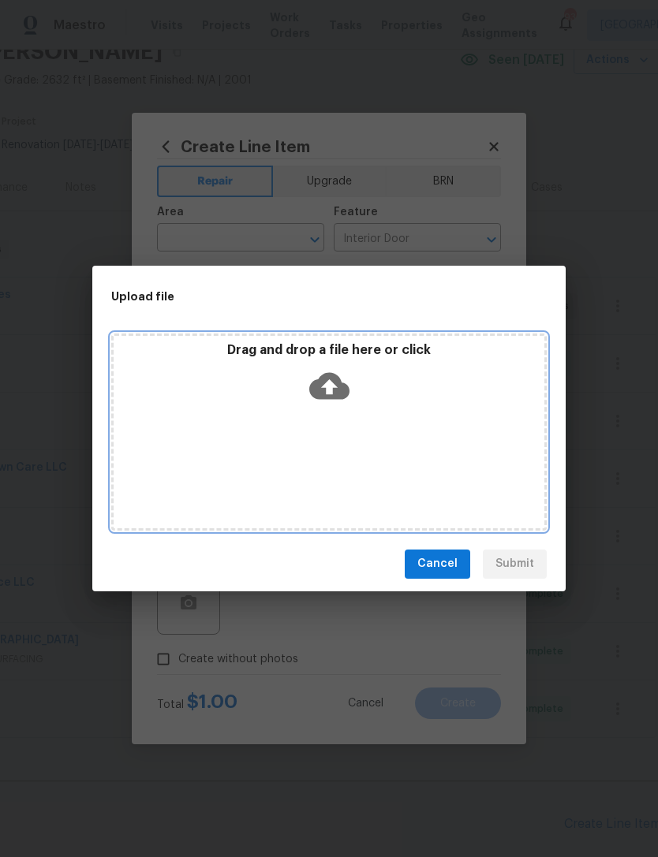
click at [349, 368] on icon at bounding box center [329, 386] width 40 height 40
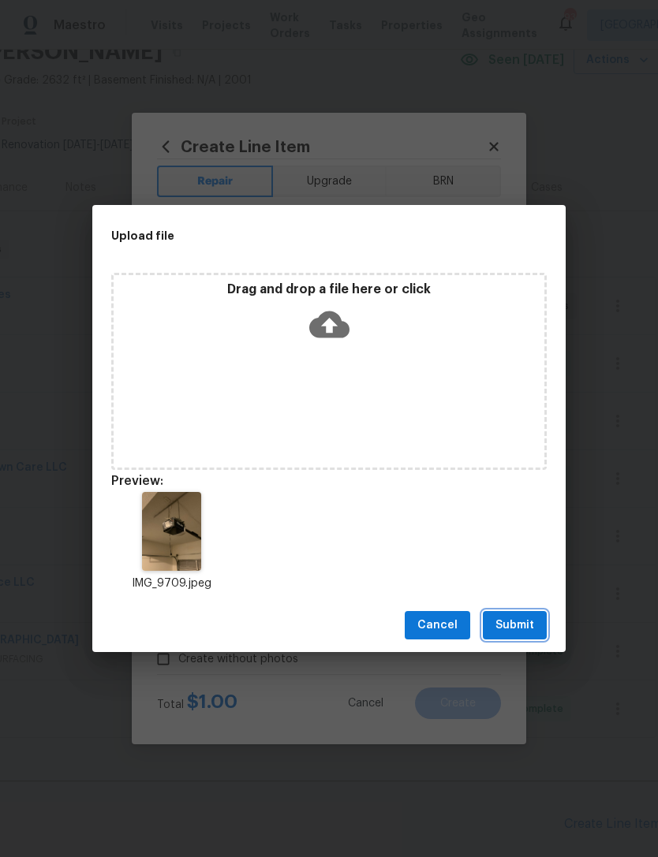
click at [525, 613] on button "Submit" at bounding box center [515, 625] width 64 height 29
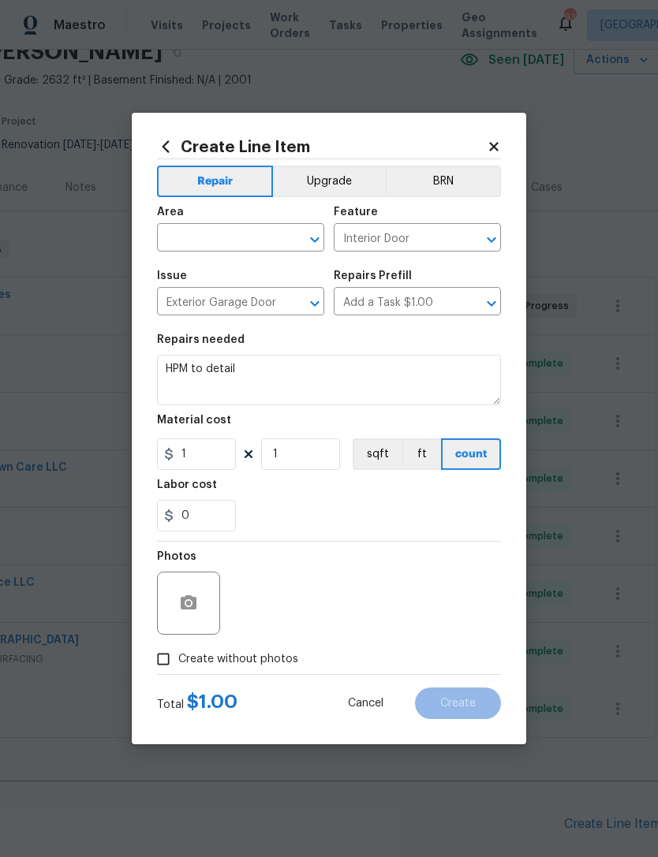
click at [250, 251] on input "text" at bounding box center [218, 239] width 123 height 24
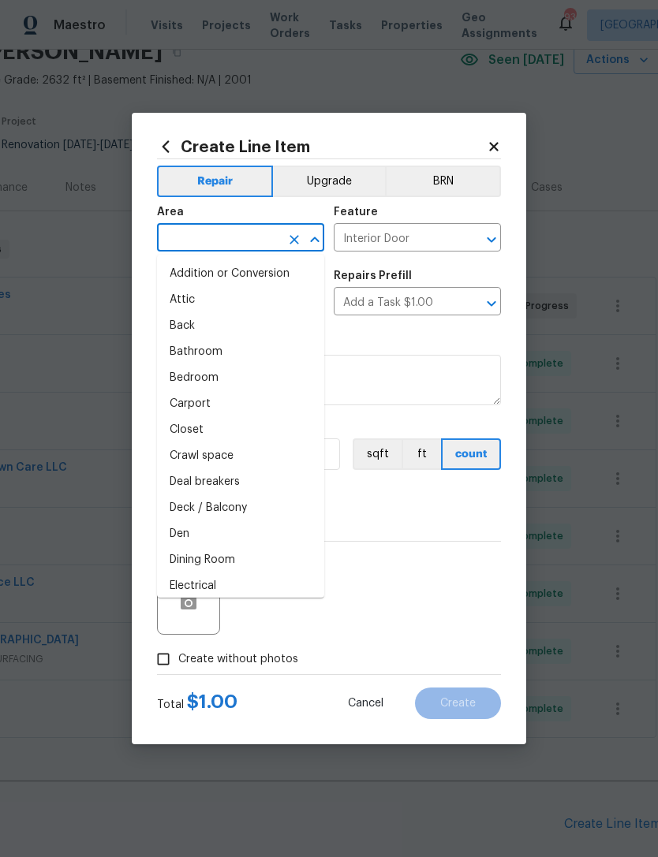
type input "e"
type input "x"
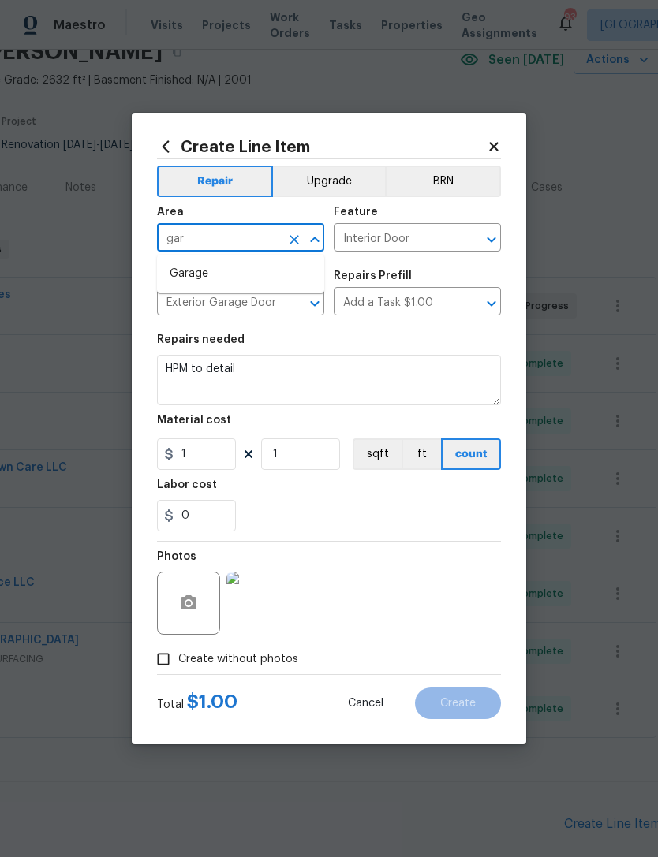
click at [233, 275] on li "Garage" at bounding box center [240, 274] width 167 height 26
type input "Garage"
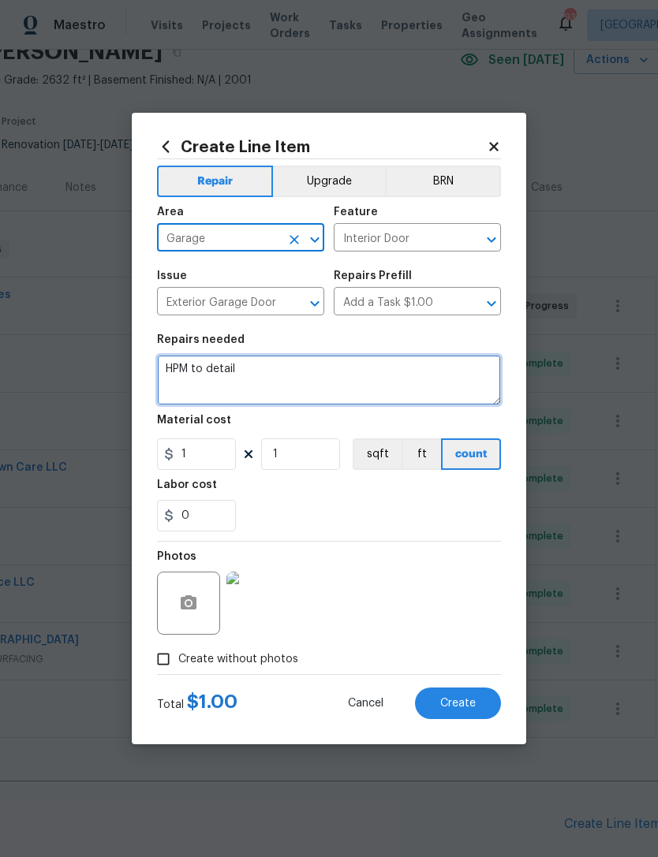
click at [276, 374] on textarea "HPM to detail" at bounding box center [329, 380] width 344 height 50
type textarea "H"
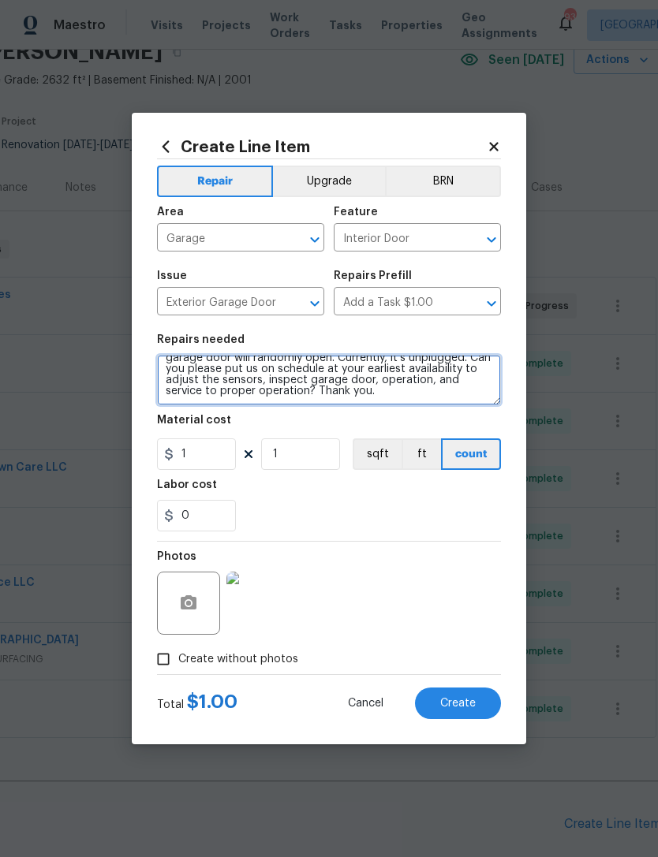
scroll to position [22, 0]
click at [273, 400] on textarea "He was found during the renovation of this property that the garage door will r…" at bounding box center [329, 380] width 344 height 50
click at [272, 390] on textarea "He was found during the renovation of this property that the garage door will r…" at bounding box center [329, 380] width 344 height 50
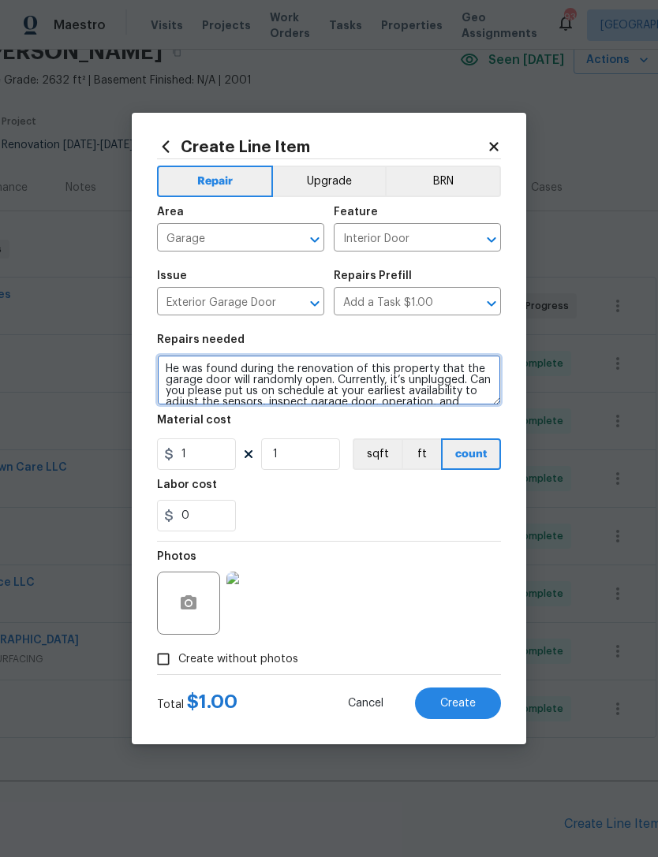
scroll to position [0, 0]
click at [185, 371] on textarea "He was found during the renovation of this property that the garage door will r…" at bounding box center [329, 380] width 344 height 50
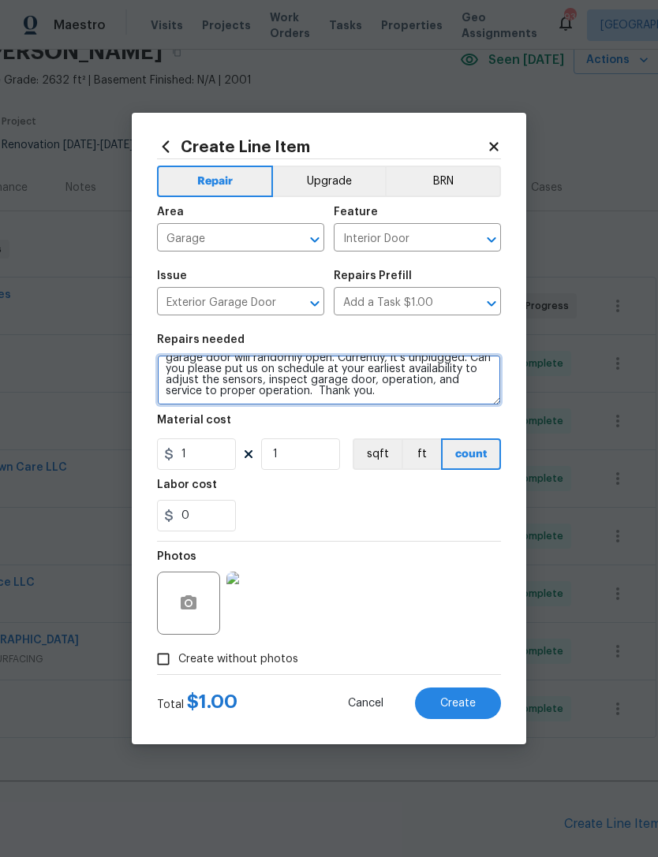
scroll to position [22, 0]
click at [374, 380] on textarea "It was found during the renovation of this property that the garage door will r…" at bounding box center [329, 380] width 344 height 50
click at [473, 384] on textarea "It was found during the renovation of this property that the garage door will r…" at bounding box center [329, 380] width 344 height 50
type textarea "It was found during the renovation of this property that the garage door will r…"
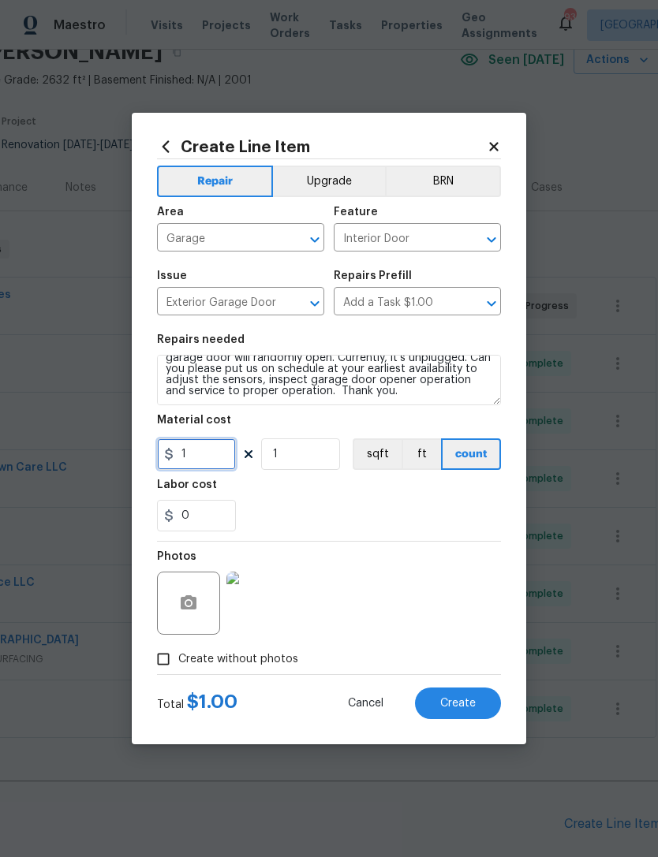
click at [211, 449] on input "1" at bounding box center [196, 454] width 79 height 32
click at [221, 457] on input "1" at bounding box center [196, 454] width 79 height 32
type input "175"
click at [304, 505] on div "0" at bounding box center [329, 516] width 344 height 32
click at [464, 704] on span "Create" at bounding box center [457, 704] width 35 height 12
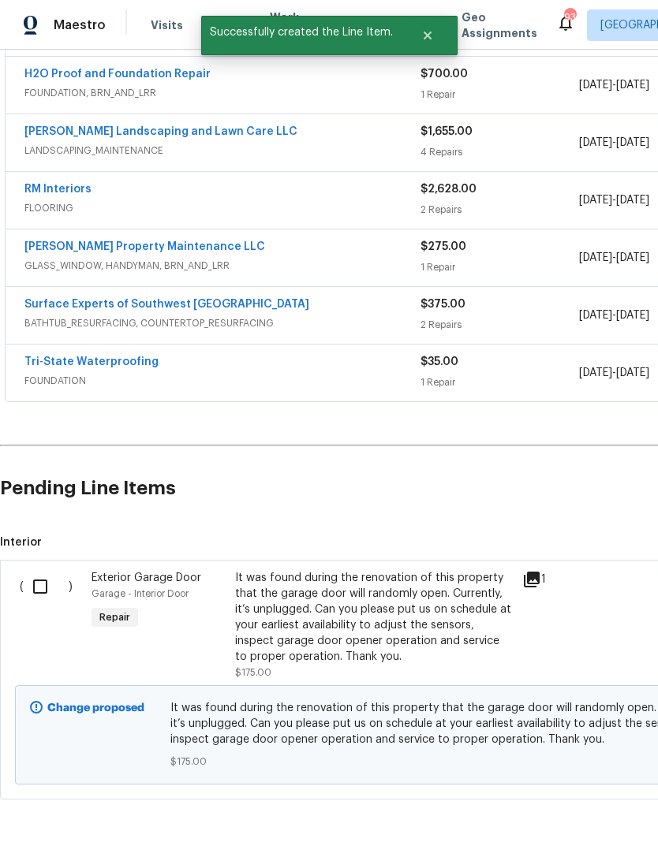
scroll to position [410, 0]
click at [52, 580] on input "checkbox" at bounding box center [46, 587] width 45 height 33
checkbox input "true"
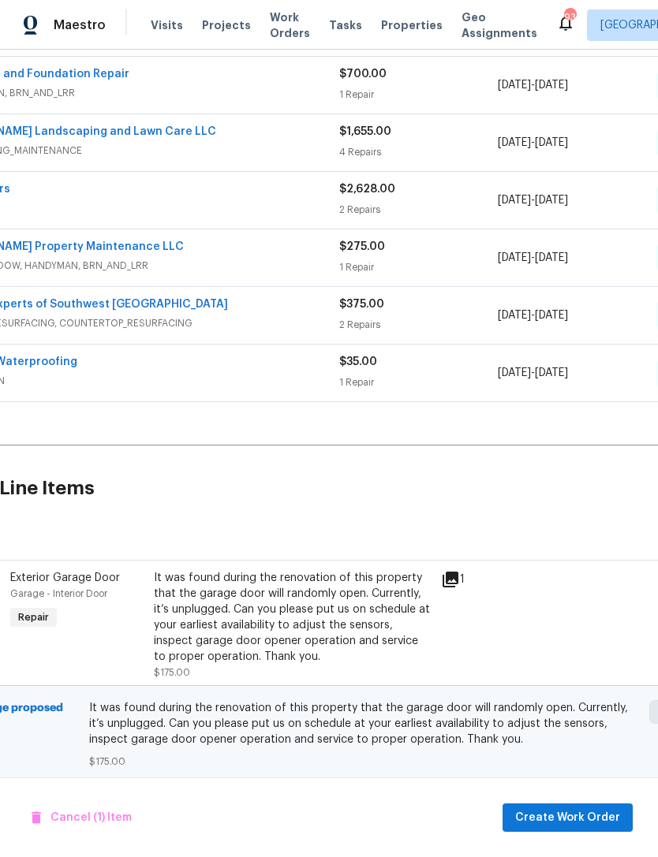
scroll to position [410, 81]
click at [591, 817] on span "Create Work Order" at bounding box center [567, 818] width 105 height 20
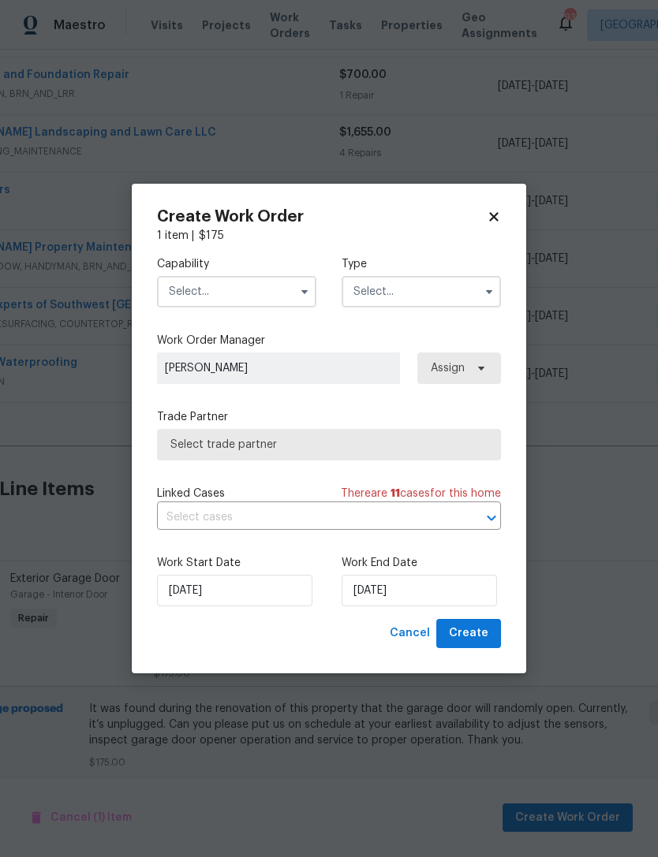
click at [264, 276] on input "text" at bounding box center [236, 292] width 159 height 32
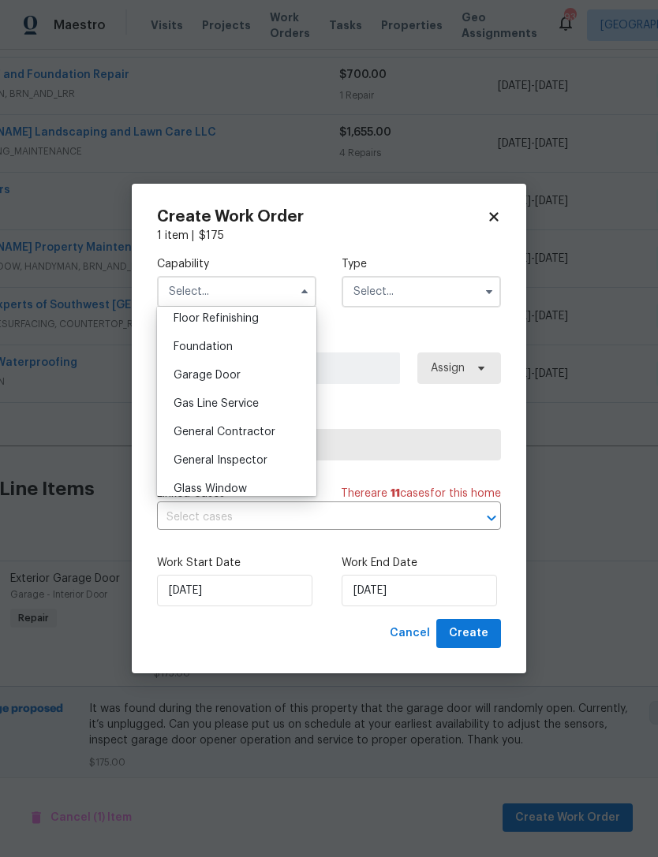
scroll to position [647, 0]
click at [267, 374] on div "Garage Door" at bounding box center [236, 374] width 151 height 28
type input "Garage Door"
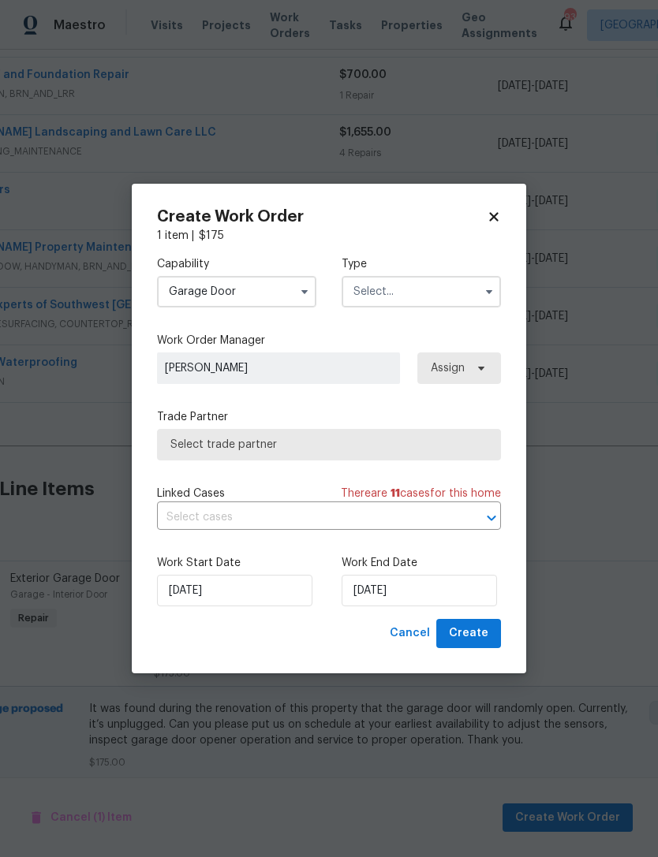
click at [434, 289] on input "text" at bounding box center [420, 292] width 159 height 32
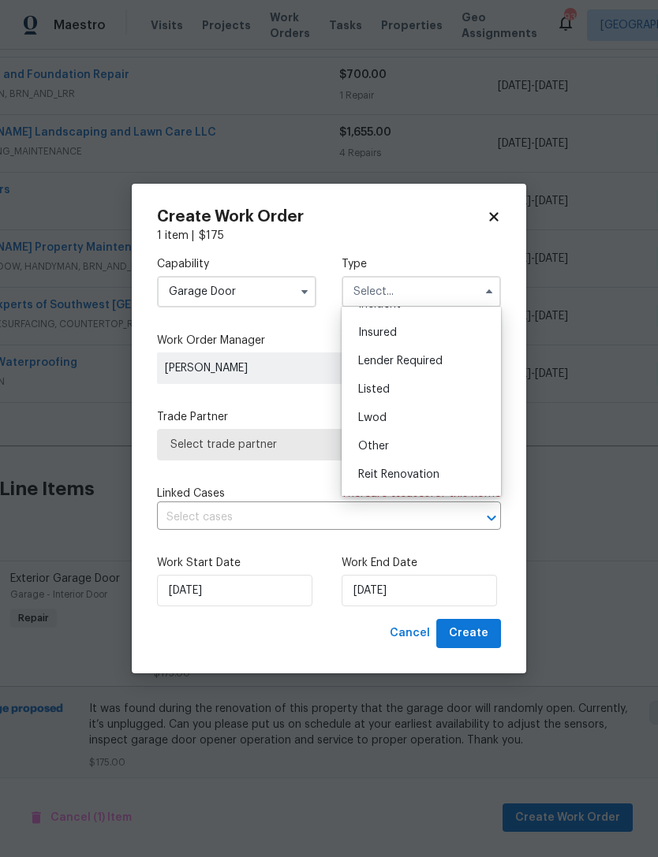
scroll to position [78, 0]
click at [427, 394] on div "Listed" at bounding box center [420, 389] width 151 height 28
type input "Listed"
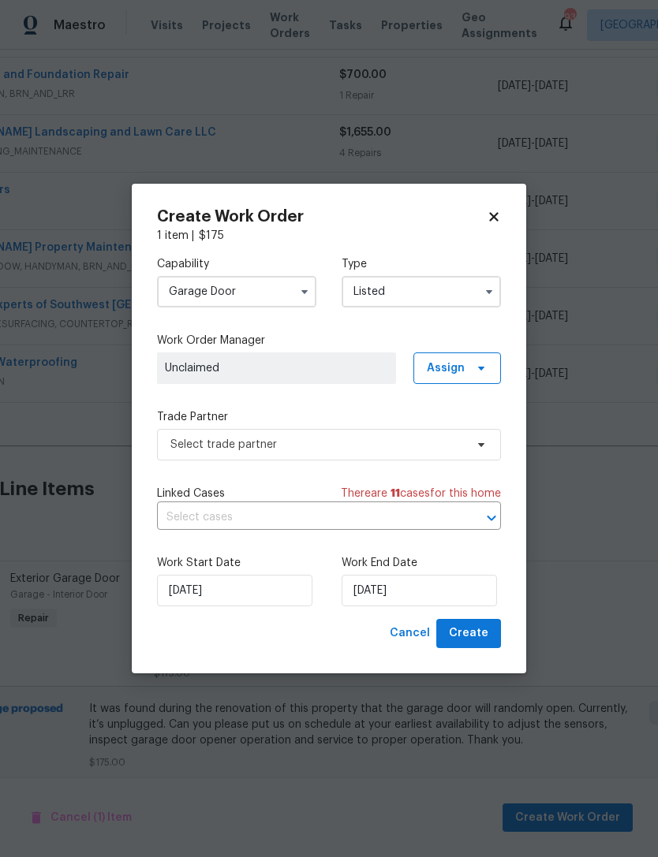
click at [472, 283] on input "Listed" at bounding box center [420, 292] width 159 height 32
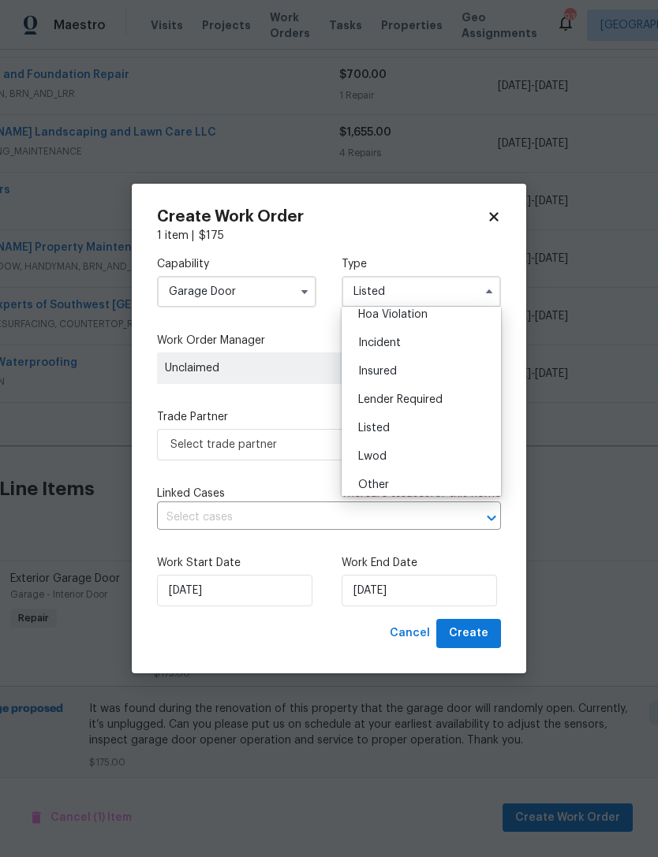
scroll to position [42, 0]
click at [423, 418] on div "Listed" at bounding box center [420, 425] width 151 height 28
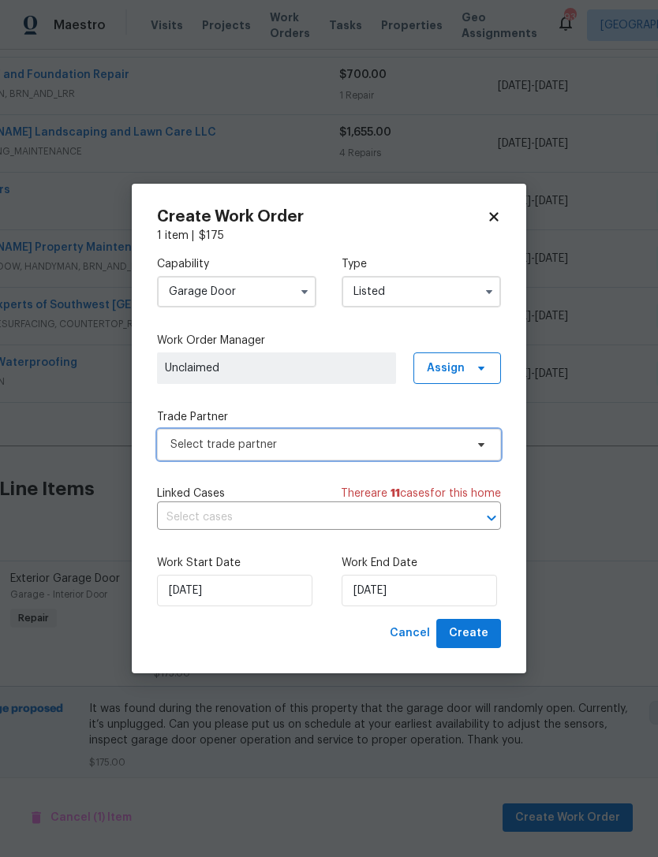
click at [410, 452] on span "Select trade partner" at bounding box center [329, 445] width 344 height 32
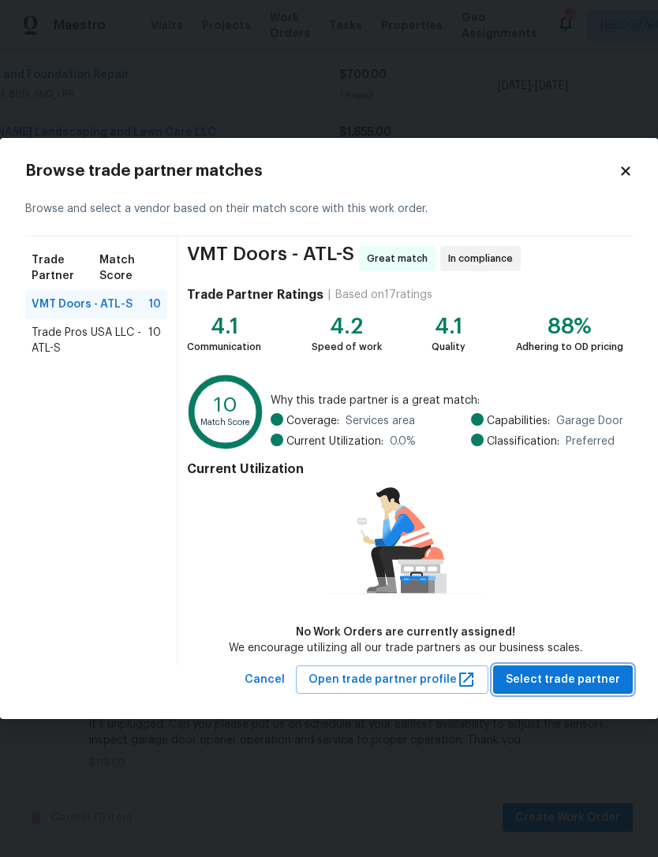
click at [575, 675] on span "Select trade partner" at bounding box center [562, 680] width 114 height 20
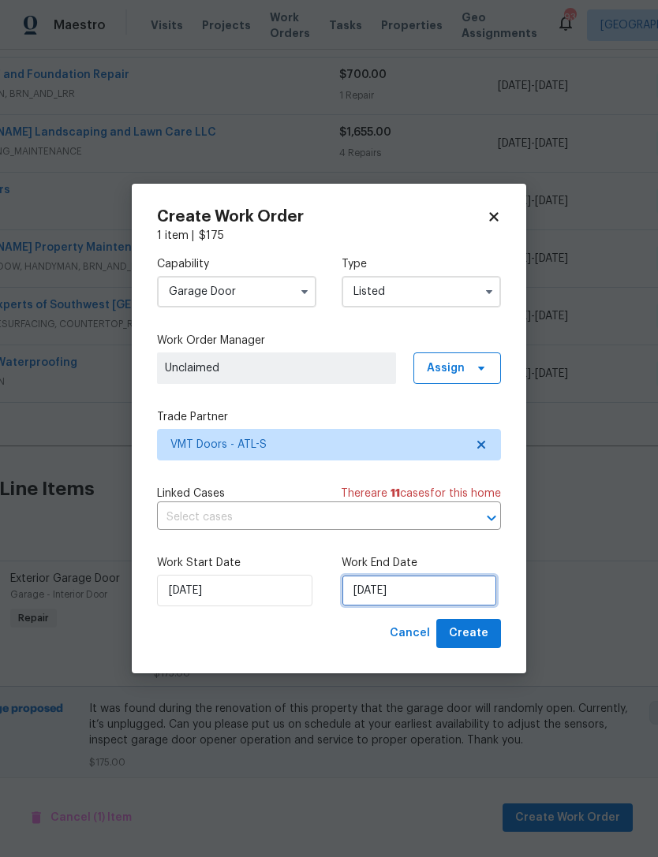
click at [432, 593] on input "[DATE]" at bounding box center [418, 591] width 155 height 32
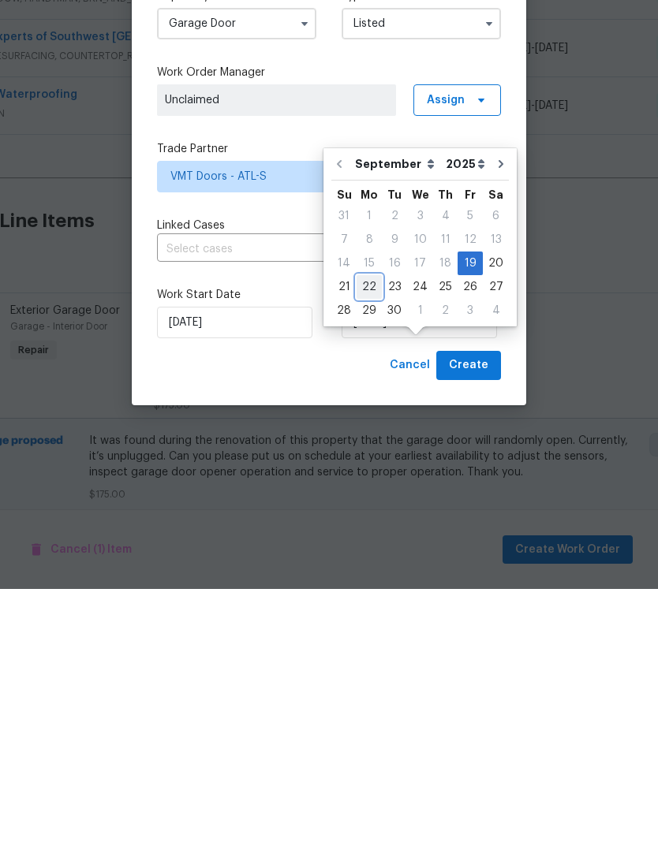
click at [372, 544] on div "22" at bounding box center [368, 555] width 25 height 22
type input "[DATE]"
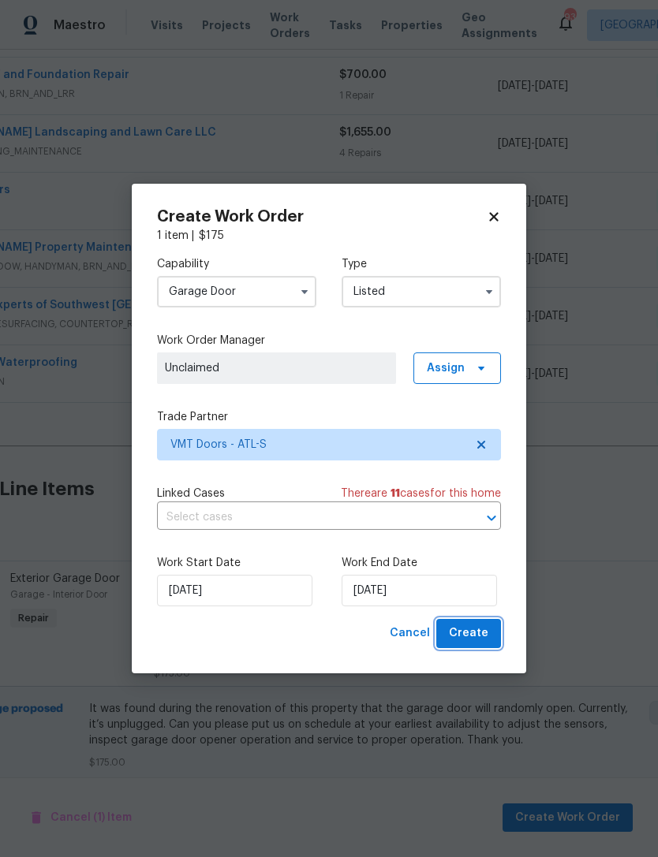
click at [485, 634] on span "Create" at bounding box center [468, 634] width 39 height 20
checkbox input "false"
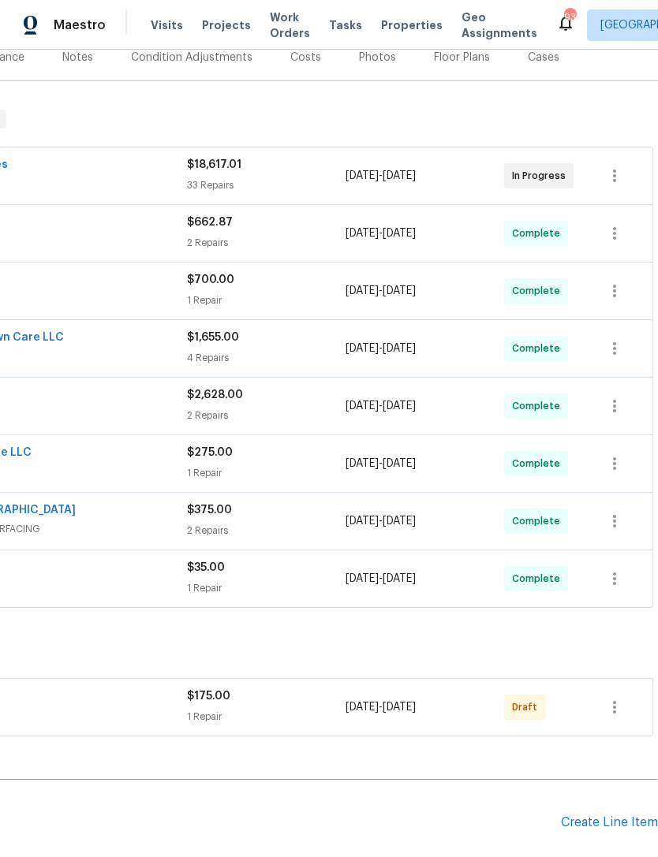
scroll to position [205, 233]
click at [626, 688] on button "button" at bounding box center [614, 707] width 38 height 38
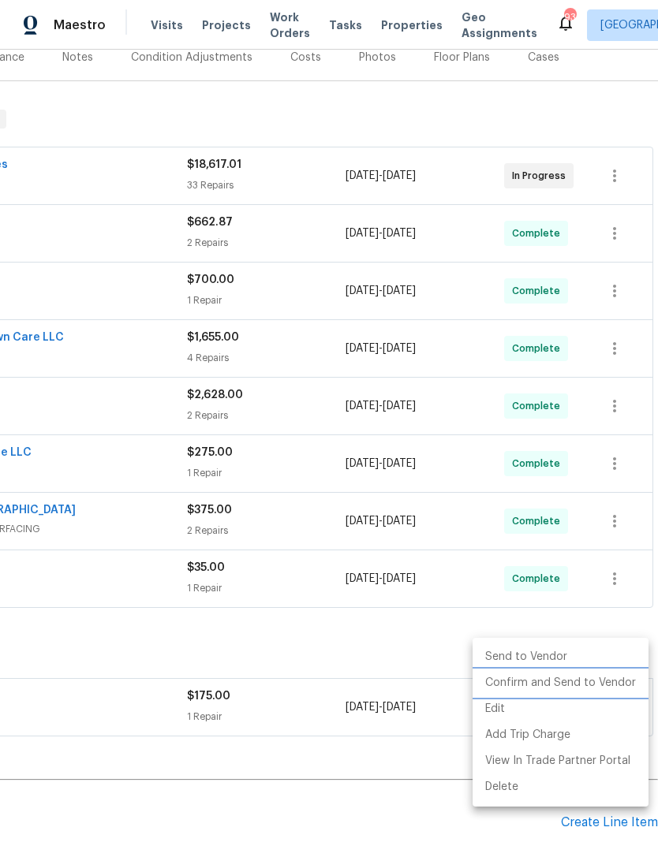
click at [576, 680] on li "Confirm and Send to Vendor" at bounding box center [560, 683] width 176 height 26
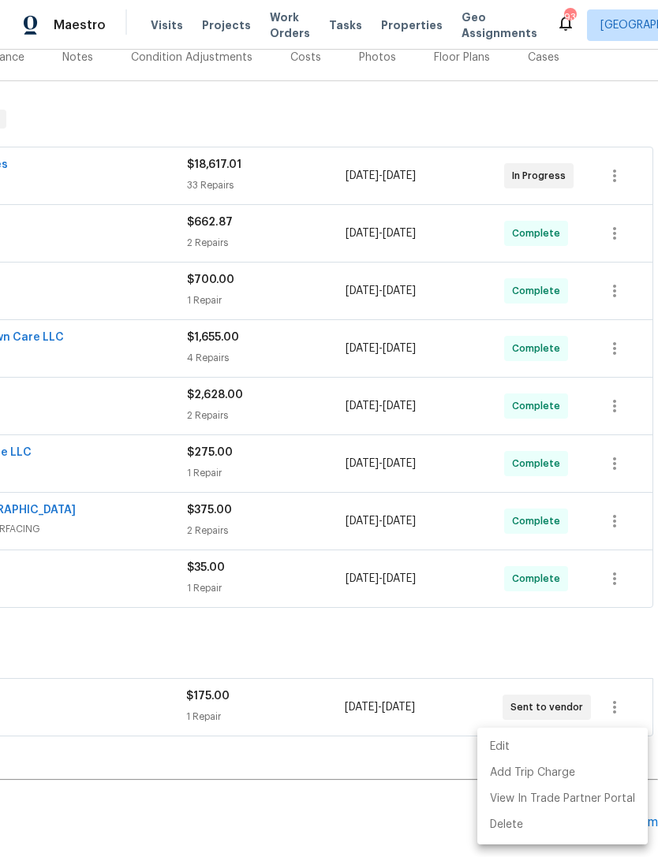
click at [468, 85] on div at bounding box center [329, 428] width 658 height 857
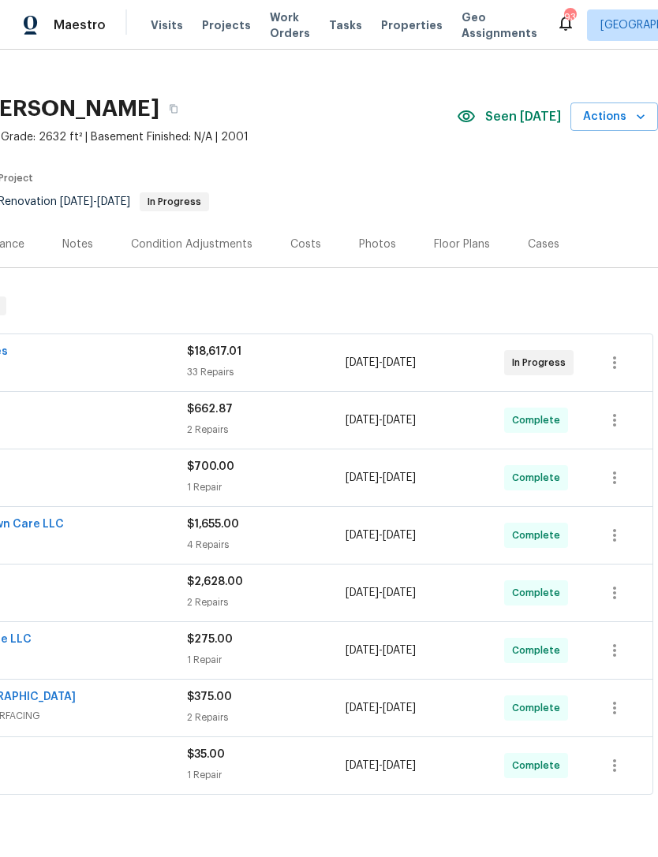
scroll to position [18, 233]
click at [374, 237] on div "Photos" at bounding box center [377, 245] width 37 height 16
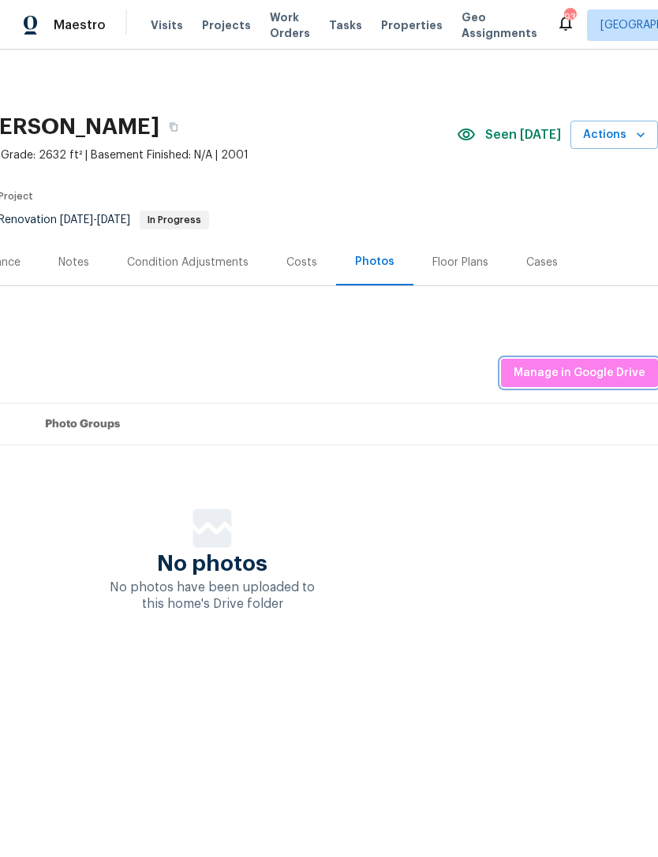
click at [597, 376] on span "Manage in Google Drive" at bounding box center [579, 374] width 132 height 20
